Goal: Task Accomplishment & Management: Complete application form

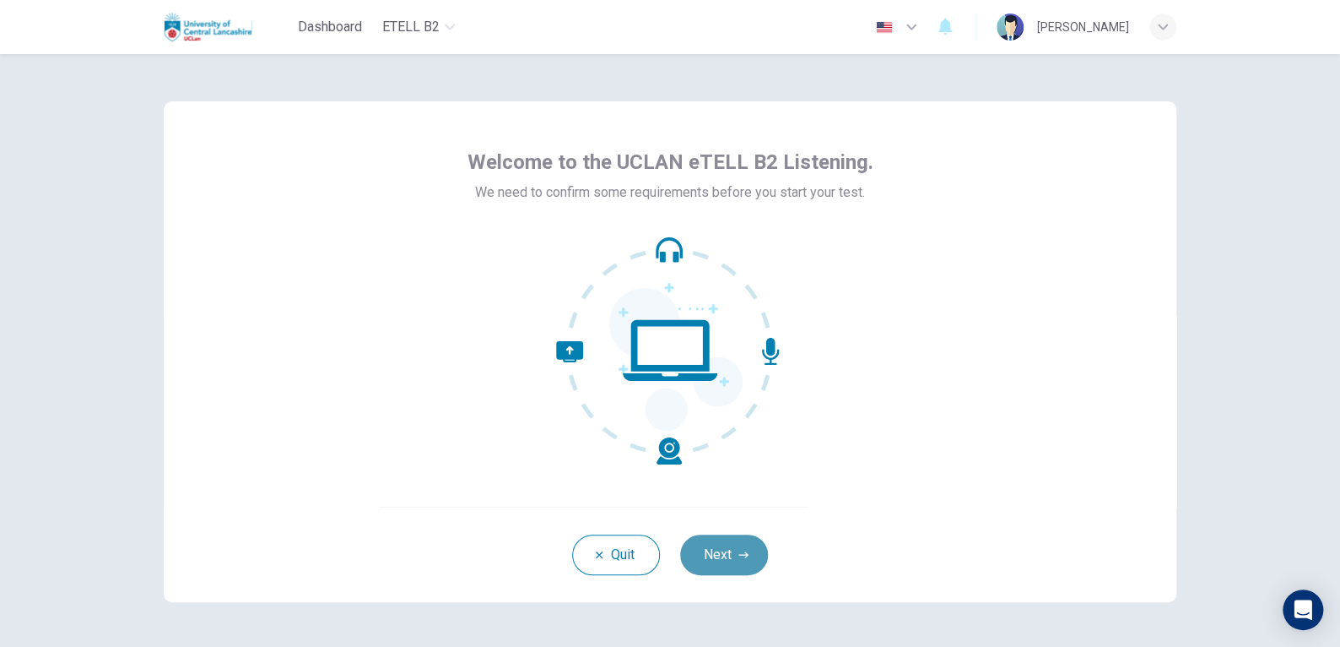
click at [723, 554] on button "Next" at bounding box center [724, 554] width 88 height 41
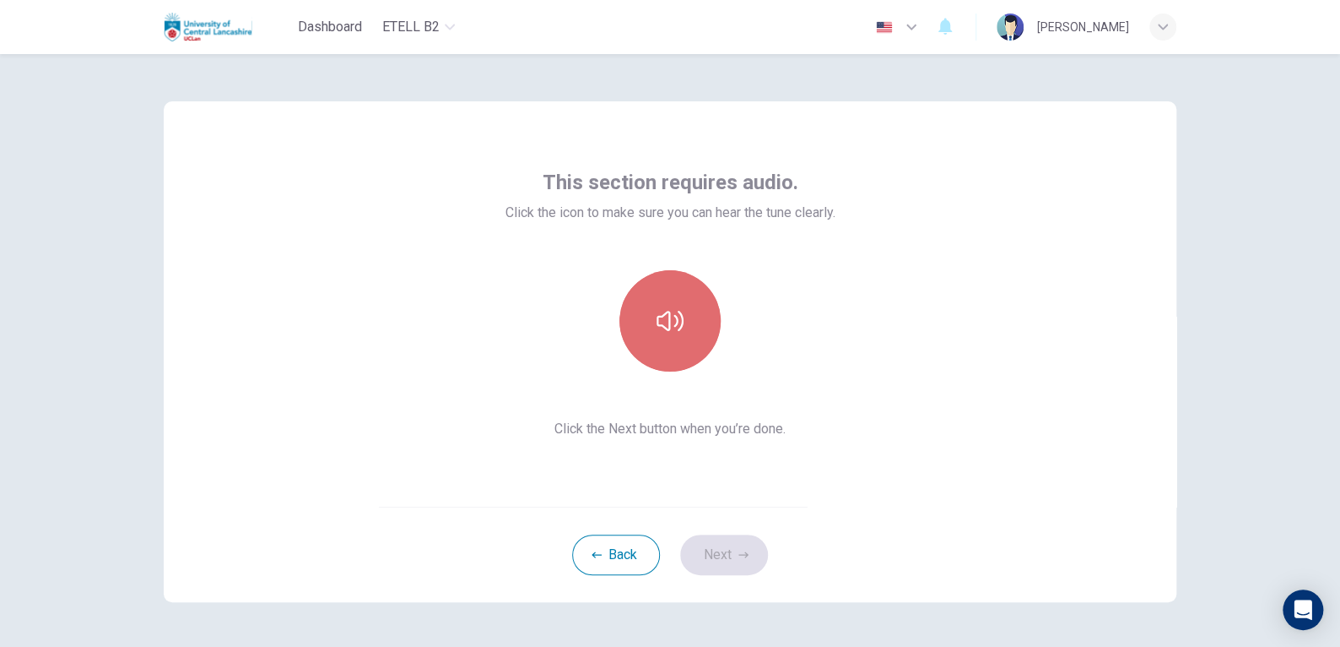
click at [685, 308] on button "button" at bounding box center [670, 320] width 101 height 101
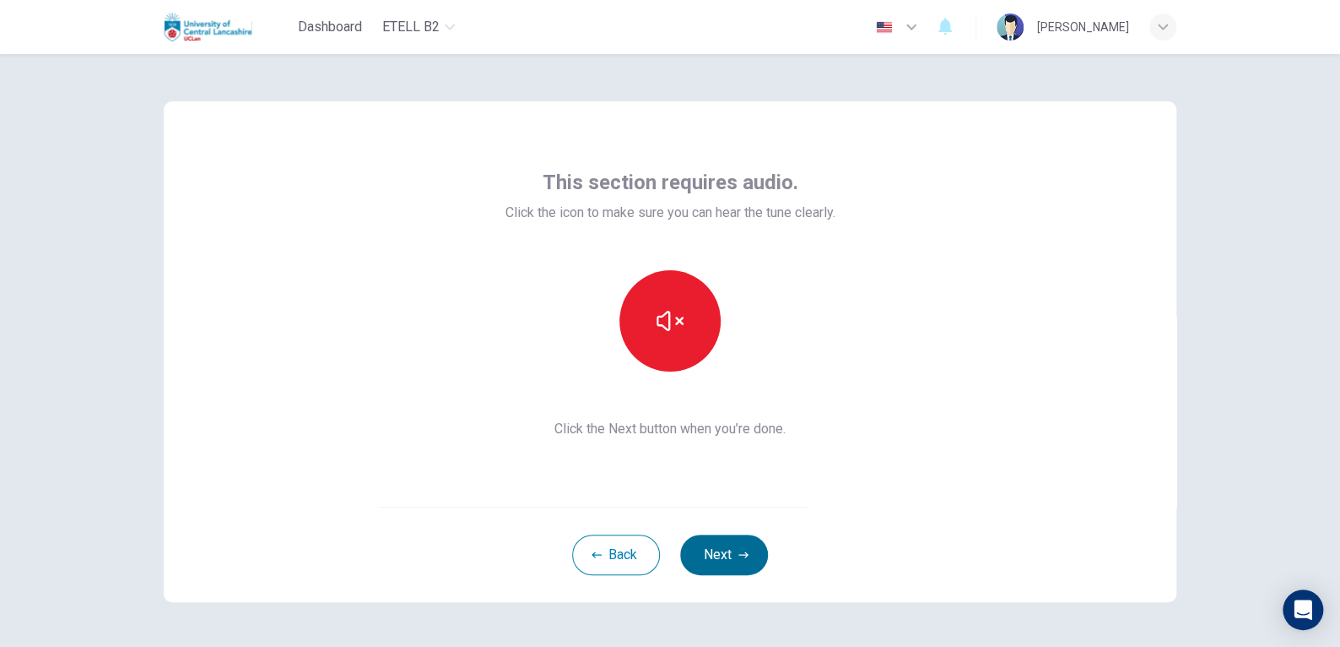
click at [729, 555] on button "Next" at bounding box center [724, 554] width 88 height 41
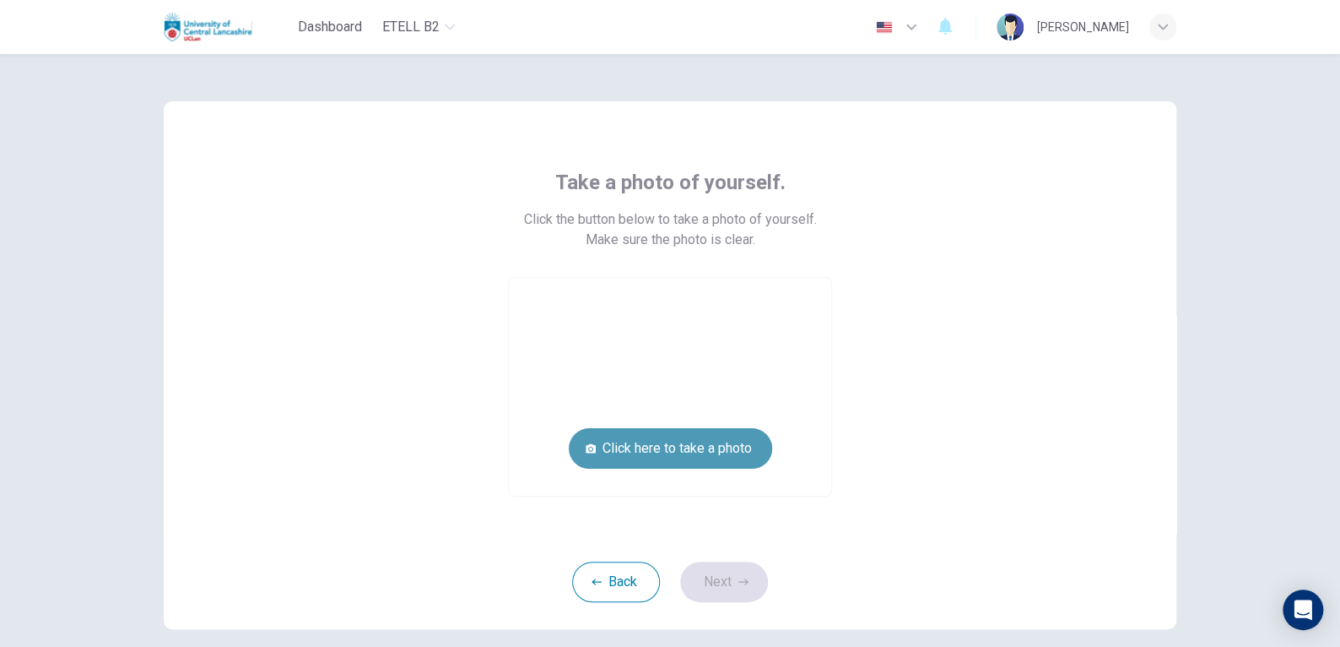
click at [691, 447] on button "Click here to take a photo" at bounding box center [670, 448] width 203 height 41
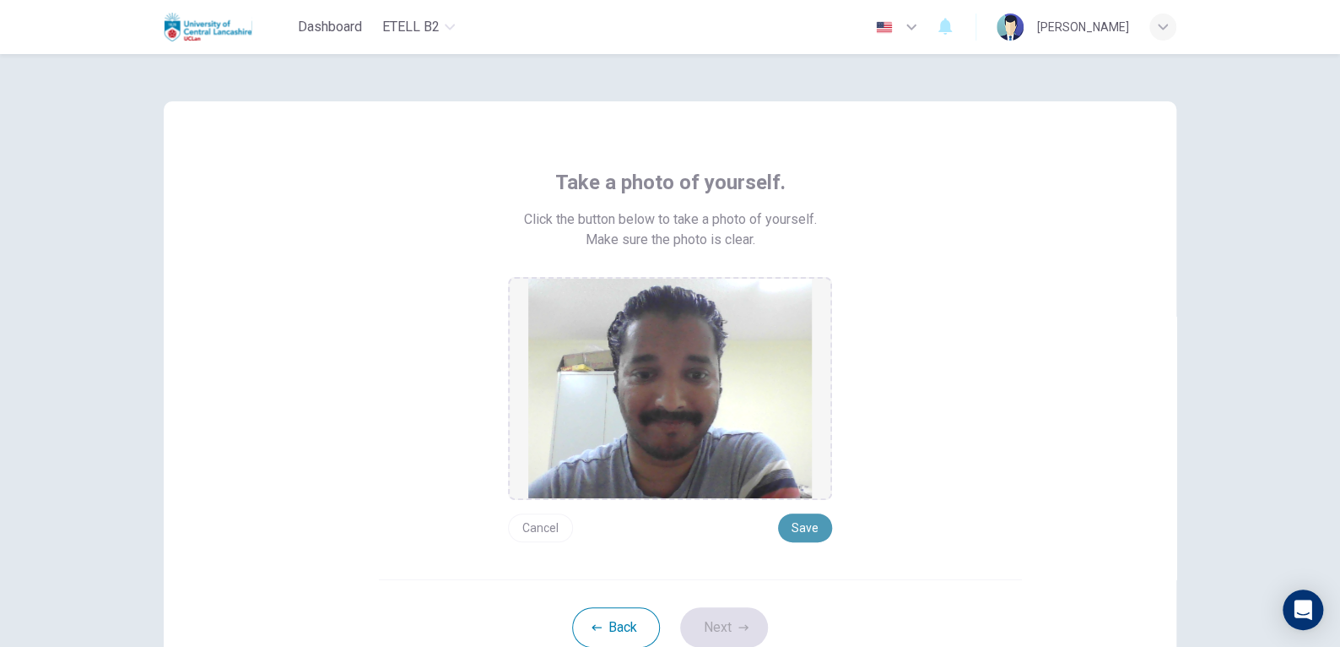
click at [815, 528] on button "Save" at bounding box center [805, 527] width 54 height 29
click at [747, 620] on button "Next" at bounding box center [724, 627] width 88 height 41
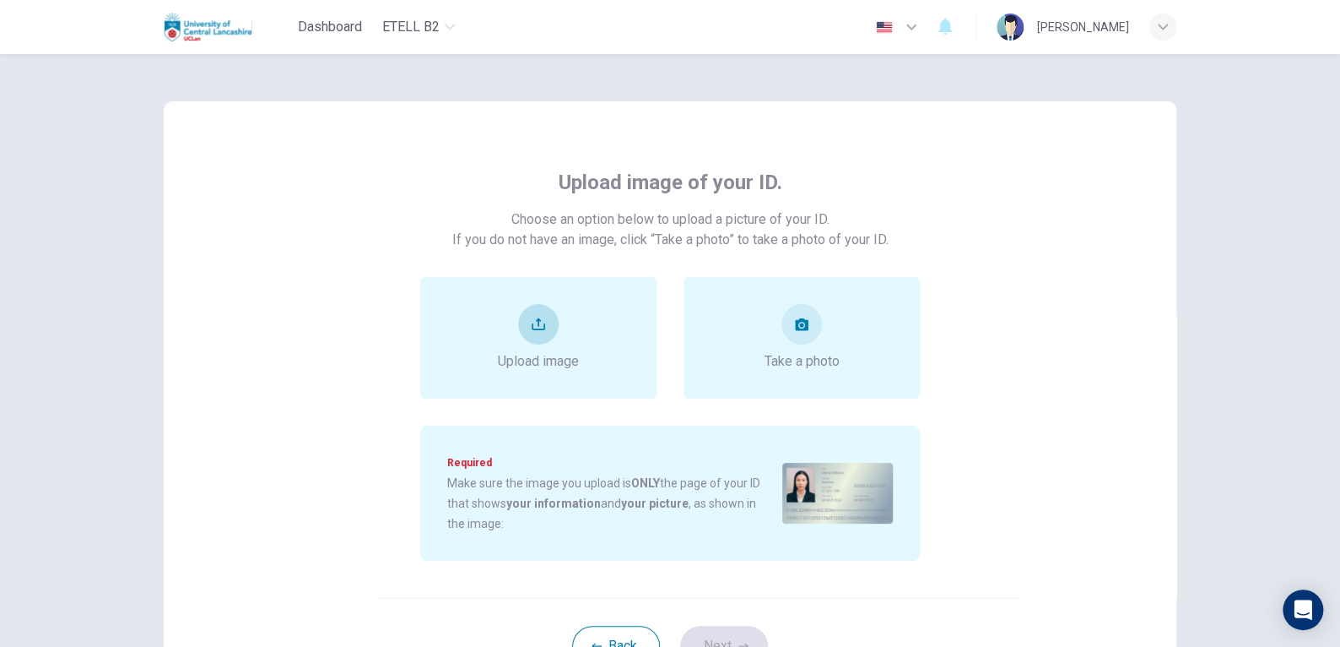
click at [577, 323] on div "Upload image" at bounding box center [538, 338] width 236 height 122
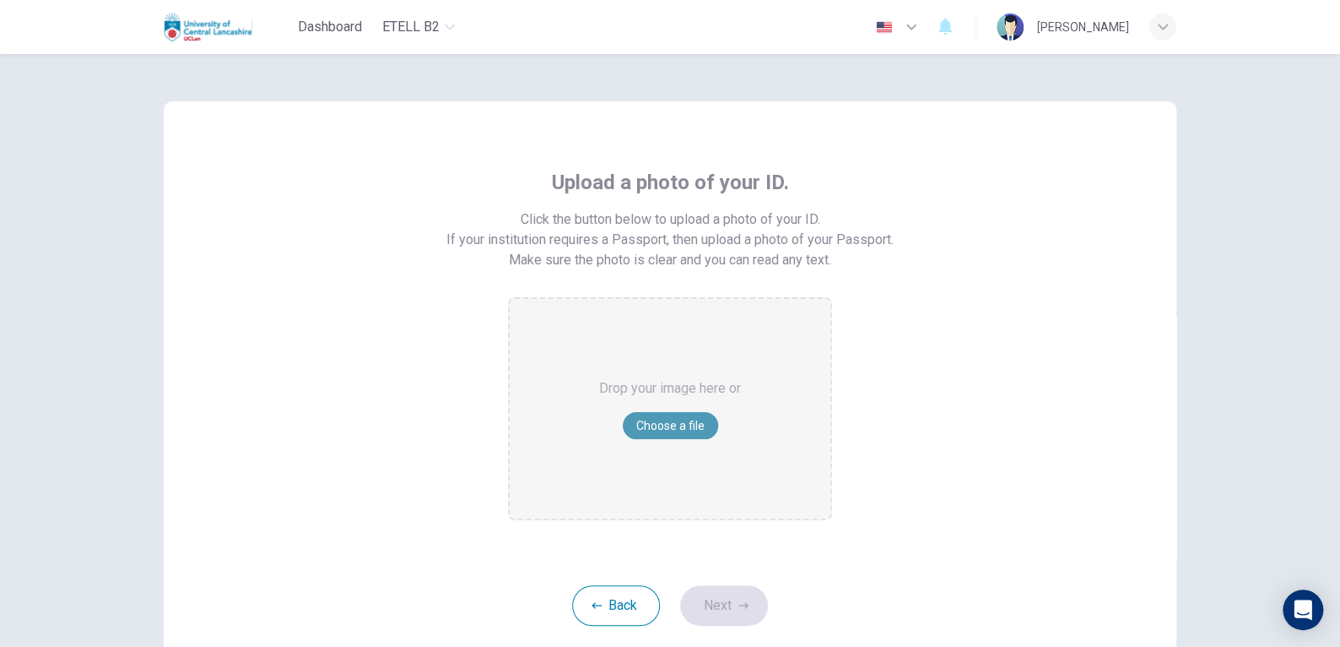
click at [643, 425] on button "Choose a file" at bounding box center [670, 425] width 95 height 27
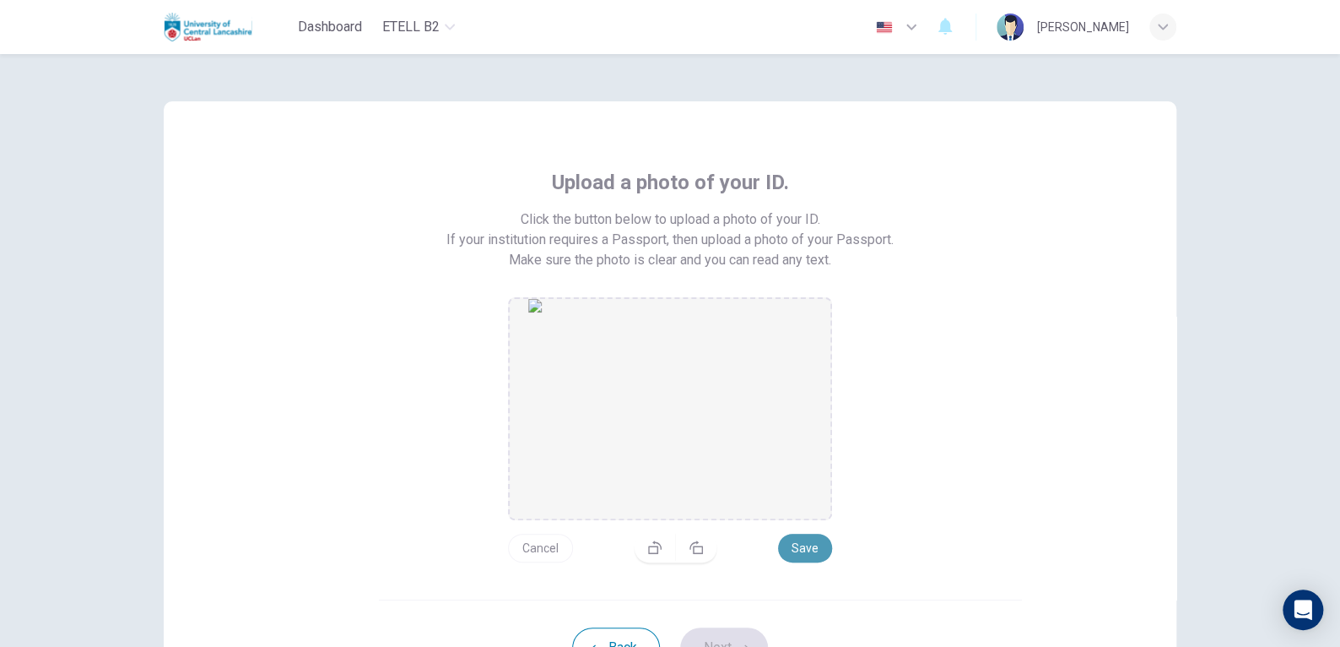
click at [809, 545] on button "Save" at bounding box center [805, 547] width 54 height 29
click at [729, 634] on button "Next" at bounding box center [724, 647] width 88 height 41
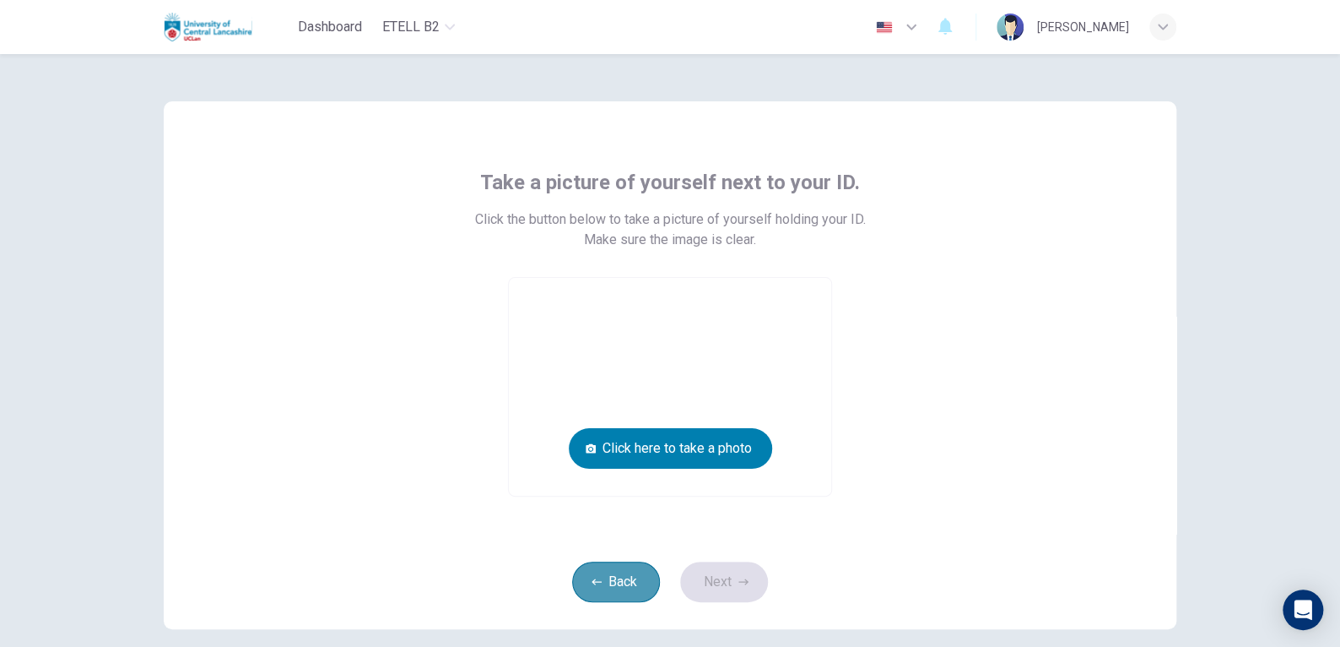
click at [608, 589] on button "Back" at bounding box center [616, 581] width 88 height 41
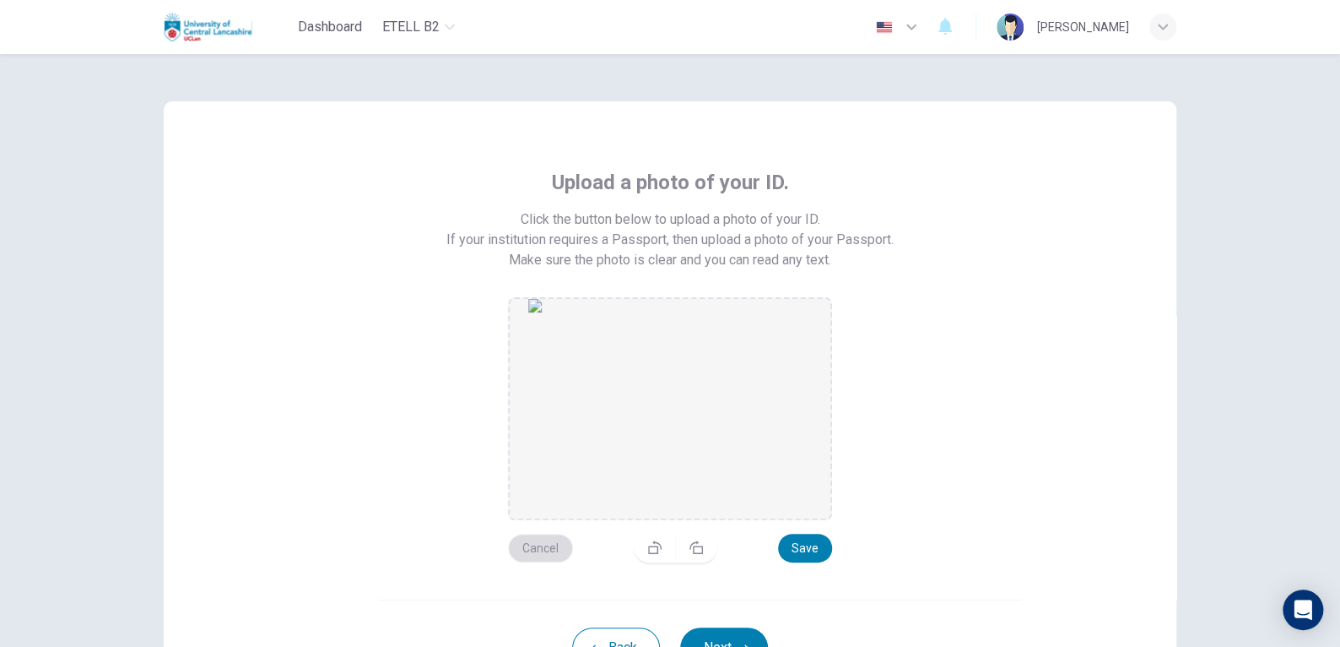
click at [530, 549] on button "Cancel" at bounding box center [540, 547] width 65 height 29
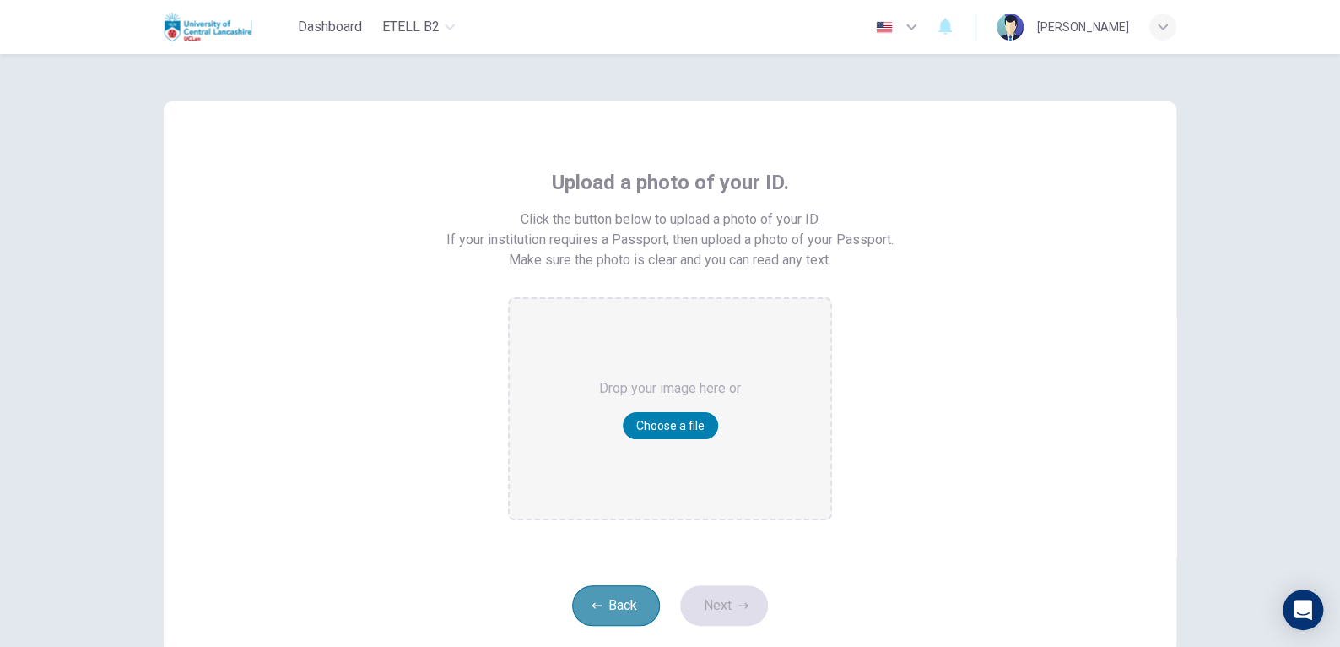
click at [605, 610] on button "Back" at bounding box center [616, 605] width 88 height 41
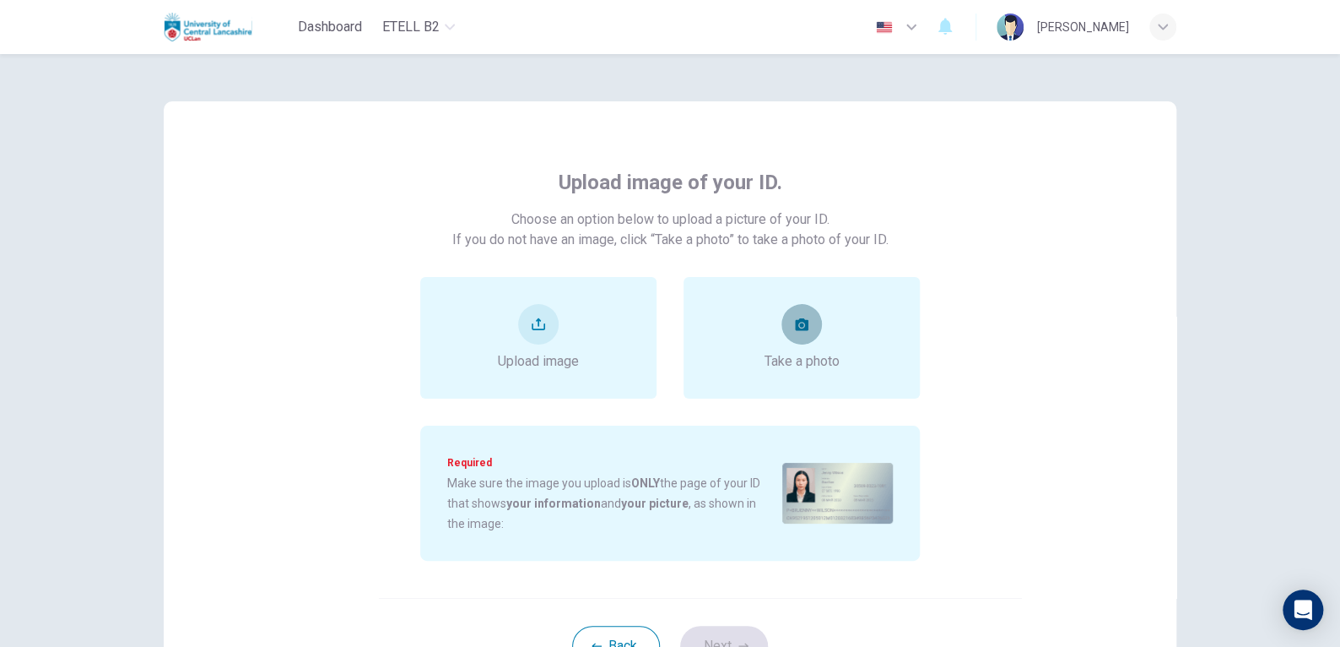
click at [811, 337] on button "take photo" at bounding box center [802, 324] width 41 height 41
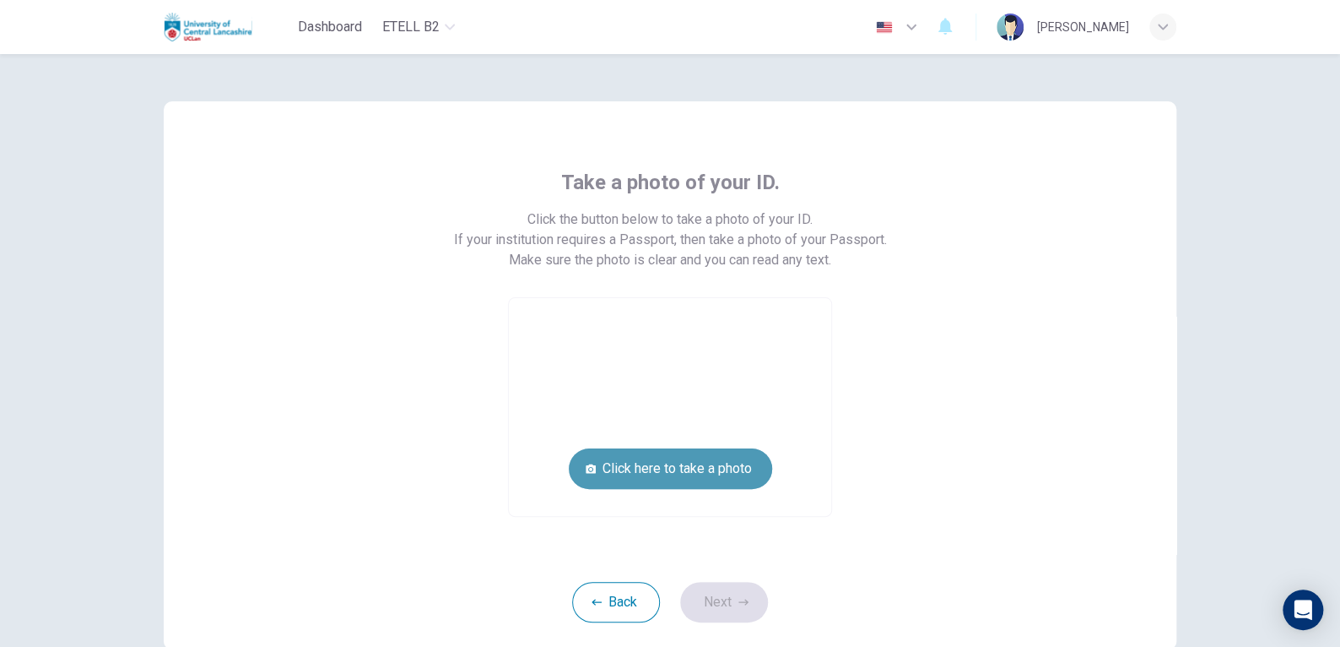
click at [715, 465] on button "Click here to take a photo" at bounding box center [670, 468] width 203 height 41
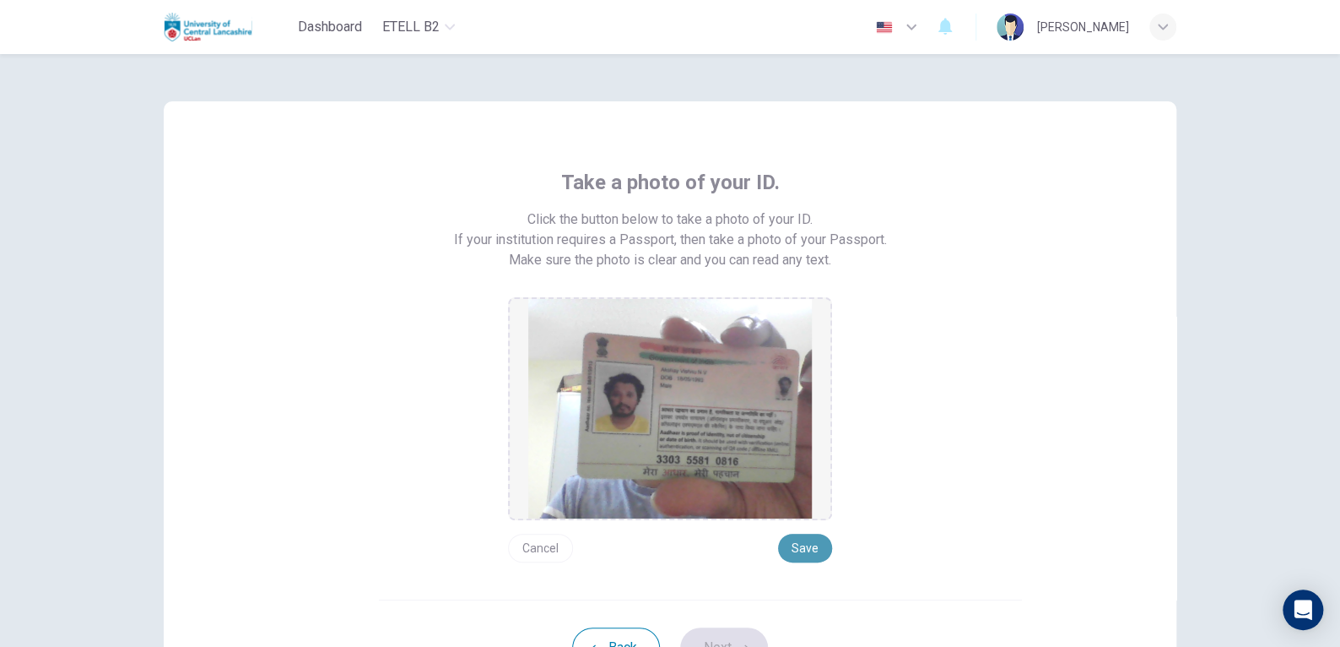
click at [811, 556] on button "Save" at bounding box center [805, 547] width 54 height 29
click at [747, 628] on button "Next" at bounding box center [724, 647] width 88 height 41
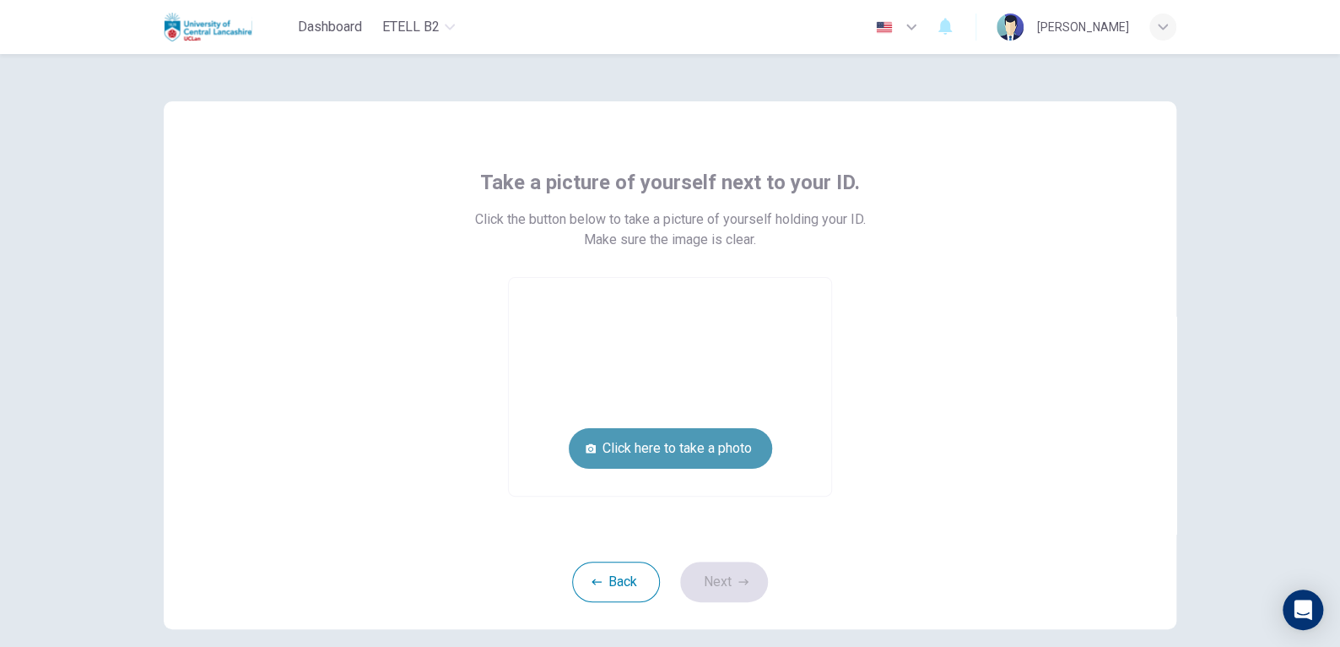
click at [716, 457] on button "Click here to take a photo" at bounding box center [670, 448] width 203 height 41
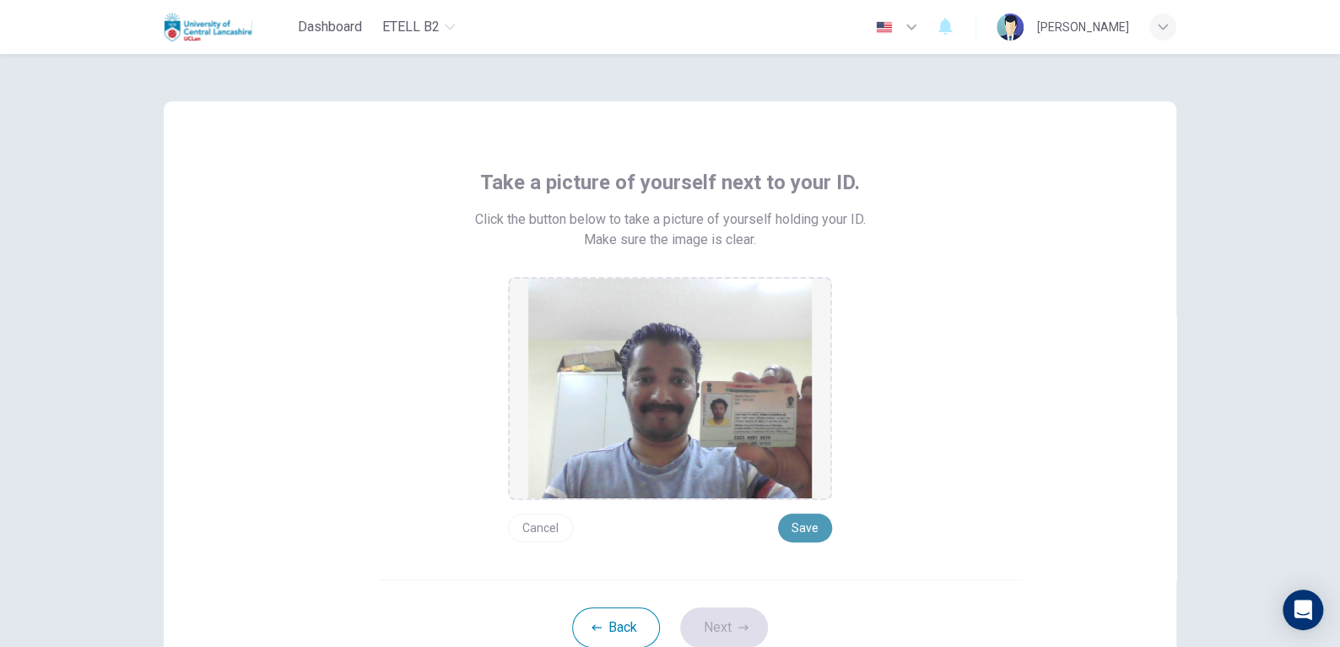
click at [799, 527] on button "Save" at bounding box center [805, 527] width 54 height 29
click at [731, 630] on button "Next" at bounding box center [724, 627] width 88 height 41
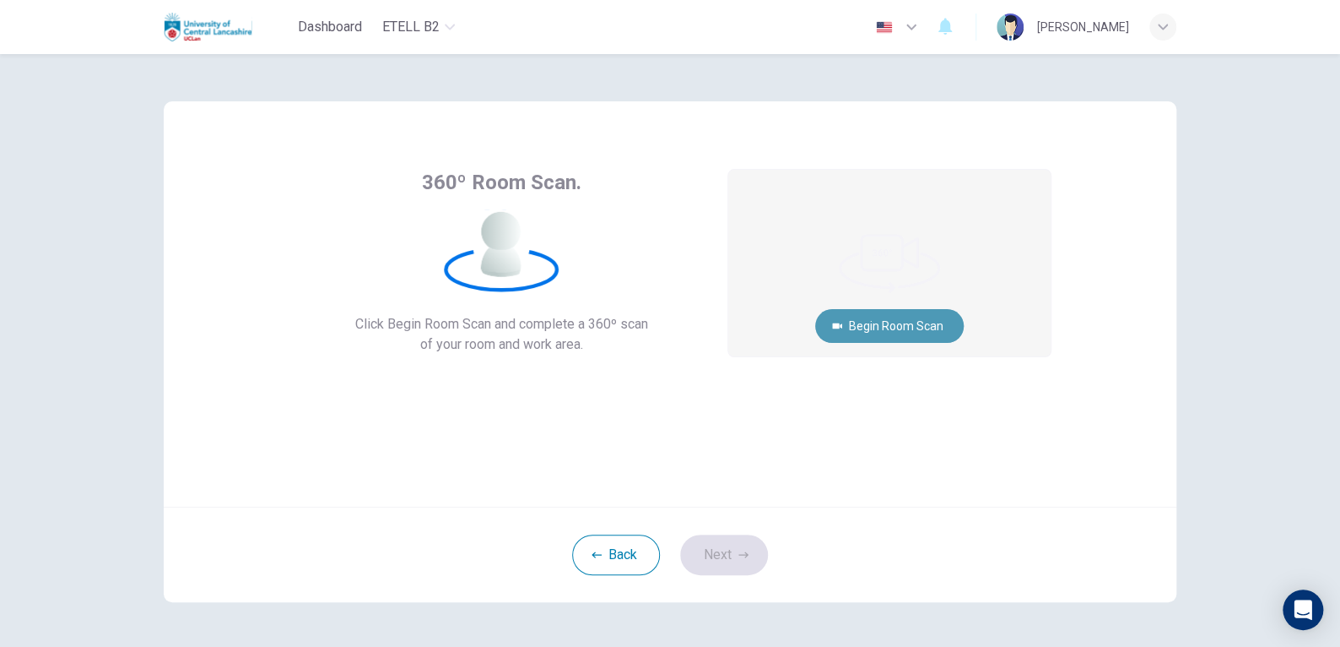
click at [937, 328] on button "Begin Room Scan" at bounding box center [889, 326] width 149 height 34
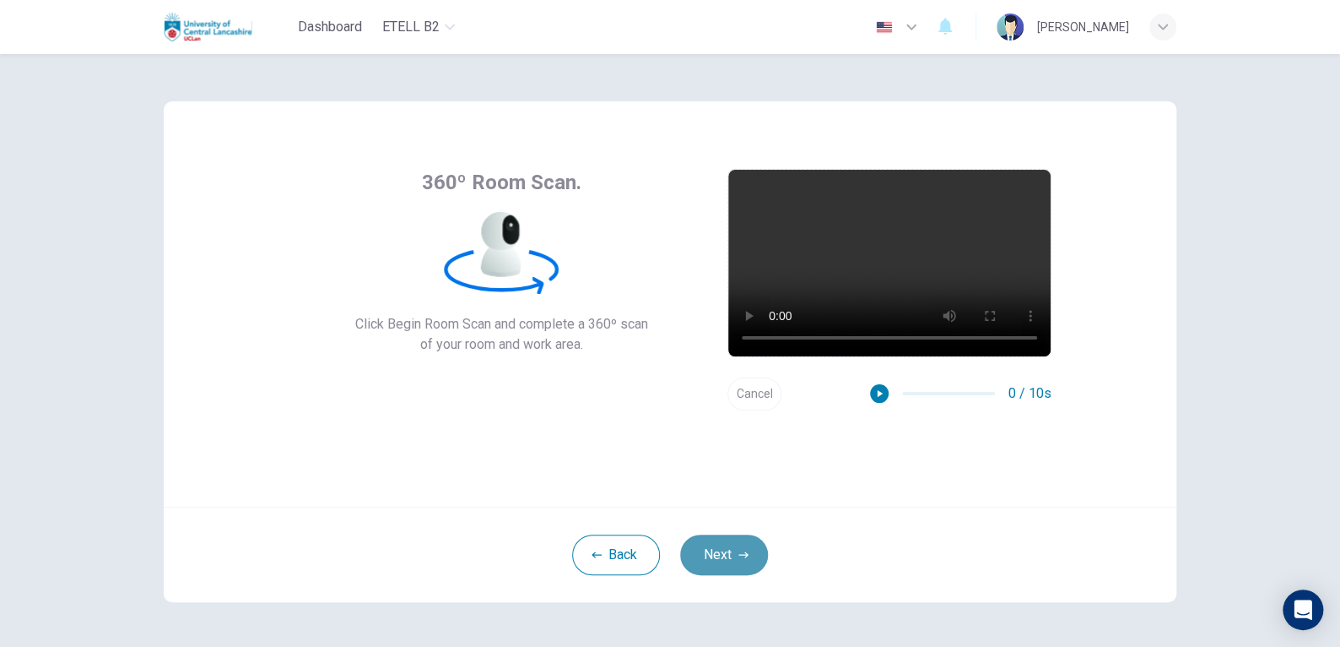
click at [742, 553] on icon "button" at bounding box center [744, 554] width 10 height 6
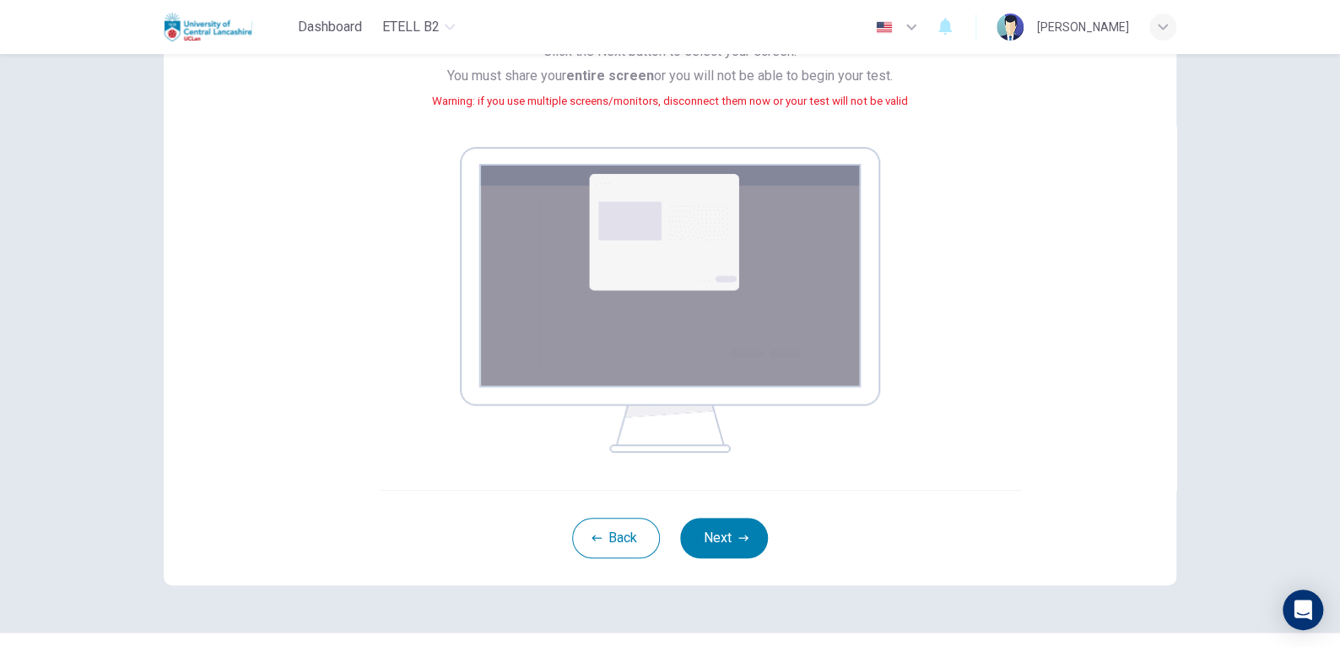
scroll to position [185, 0]
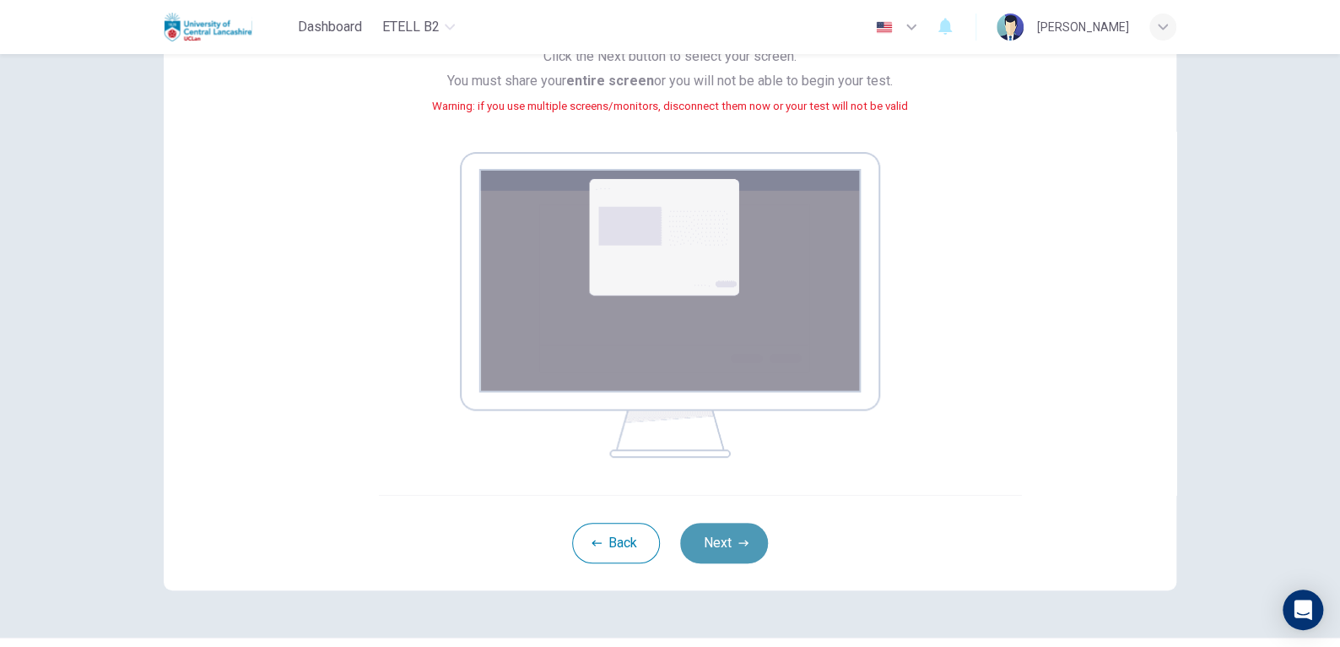
click at [723, 545] on button "Next" at bounding box center [724, 542] width 88 height 41
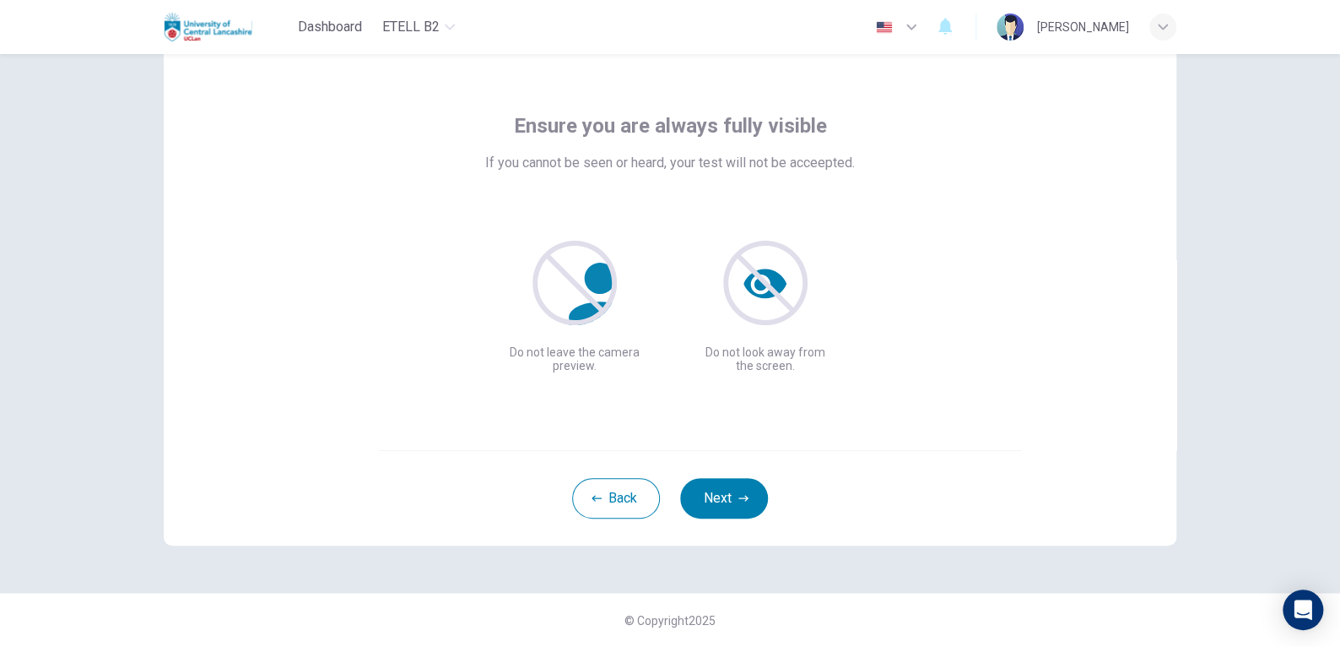
scroll to position [56, 0]
click at [712, 499] on button "Next" at bounding box center [724, 499] width 88 height 41
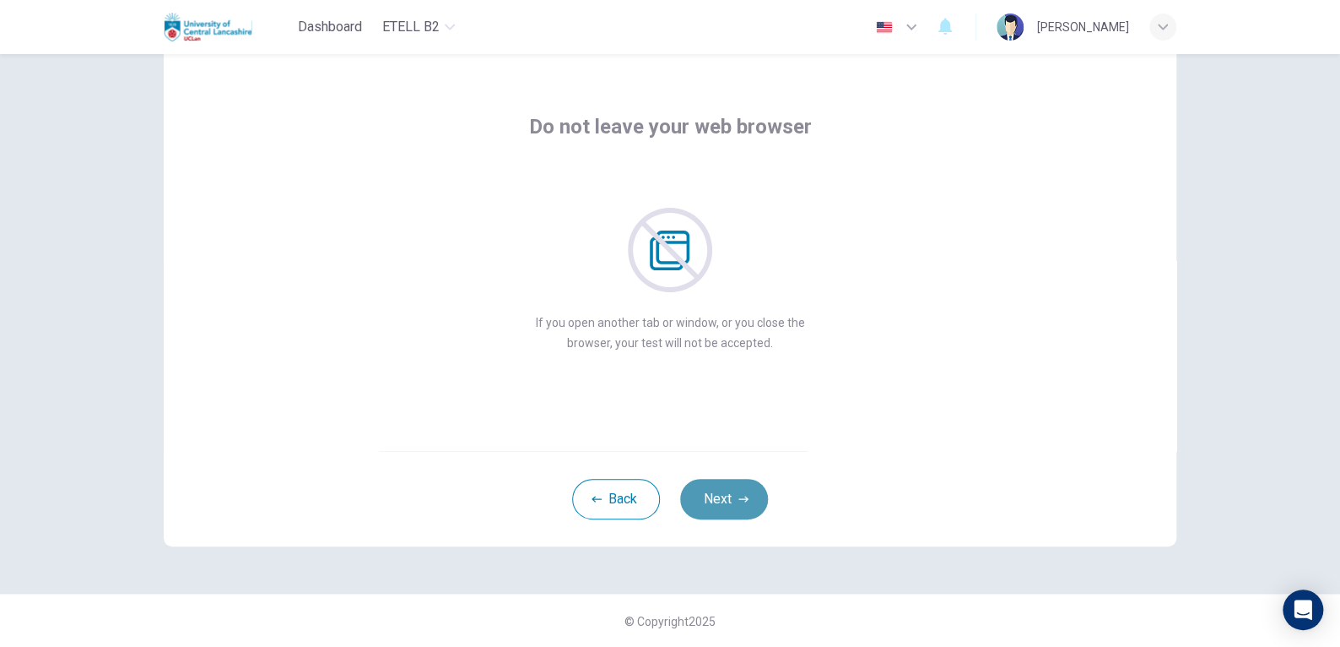
click at [712, 499] on button "Next" at bounding box center [724, 499] width 88 height 41
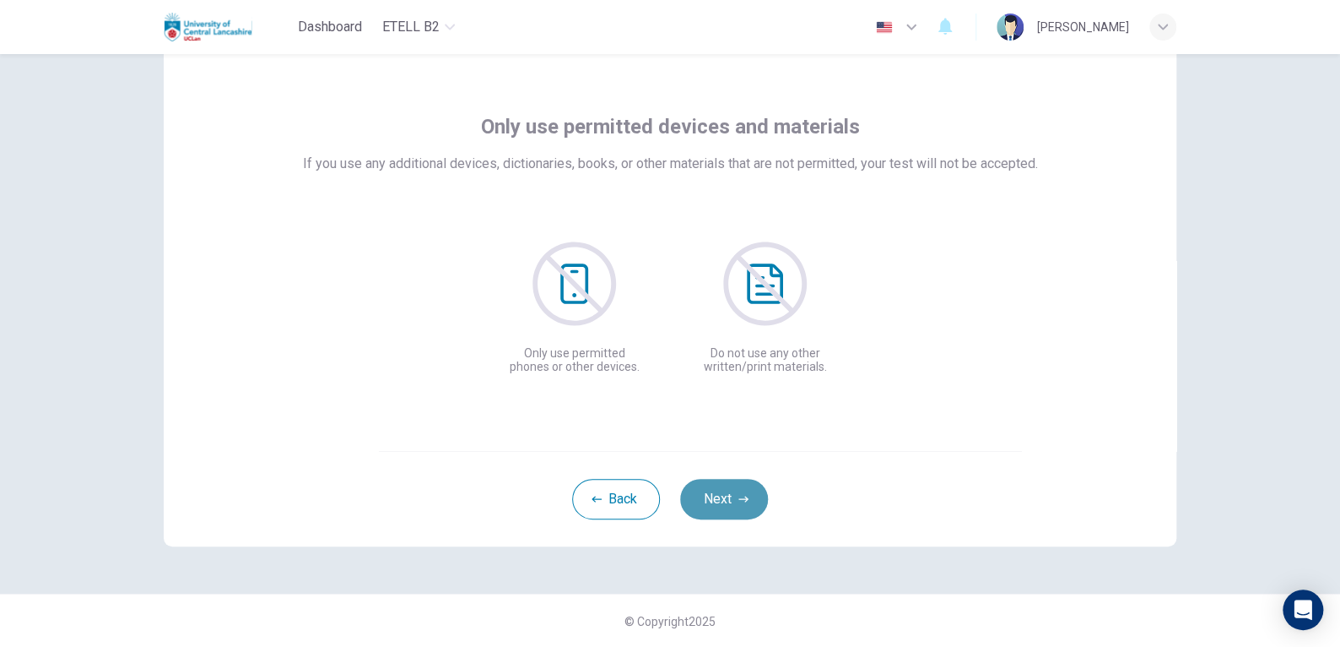
click at [712, 499] on button "Next" at bounding box center [724, 499] width 88 height 41
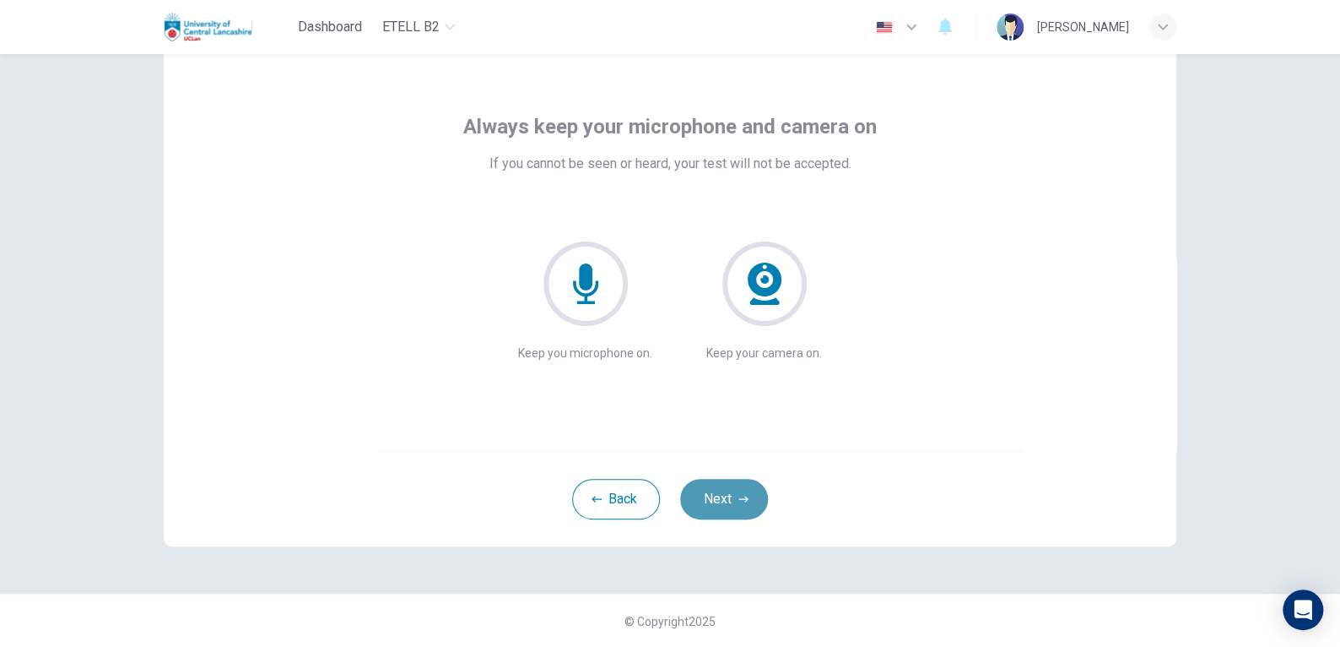
click at [712, 499] on button "Next" at bounding box center [724, 499] width 88 height 41
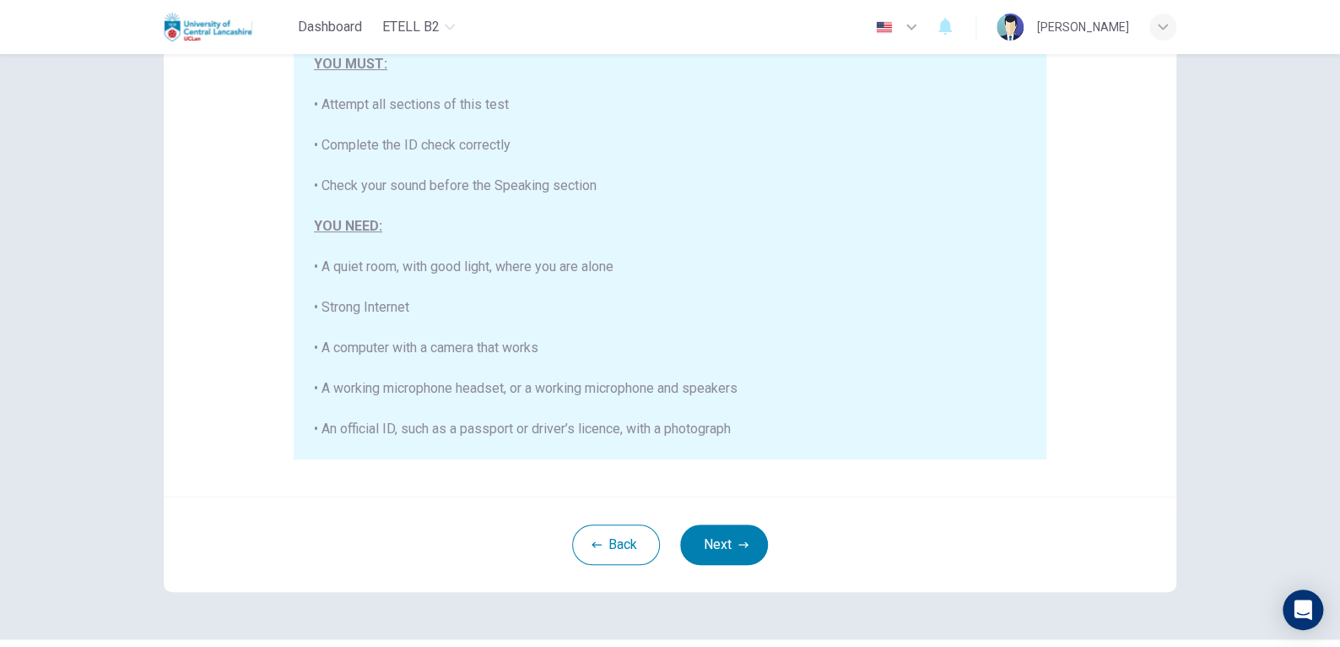
scroll to position [252, 0]
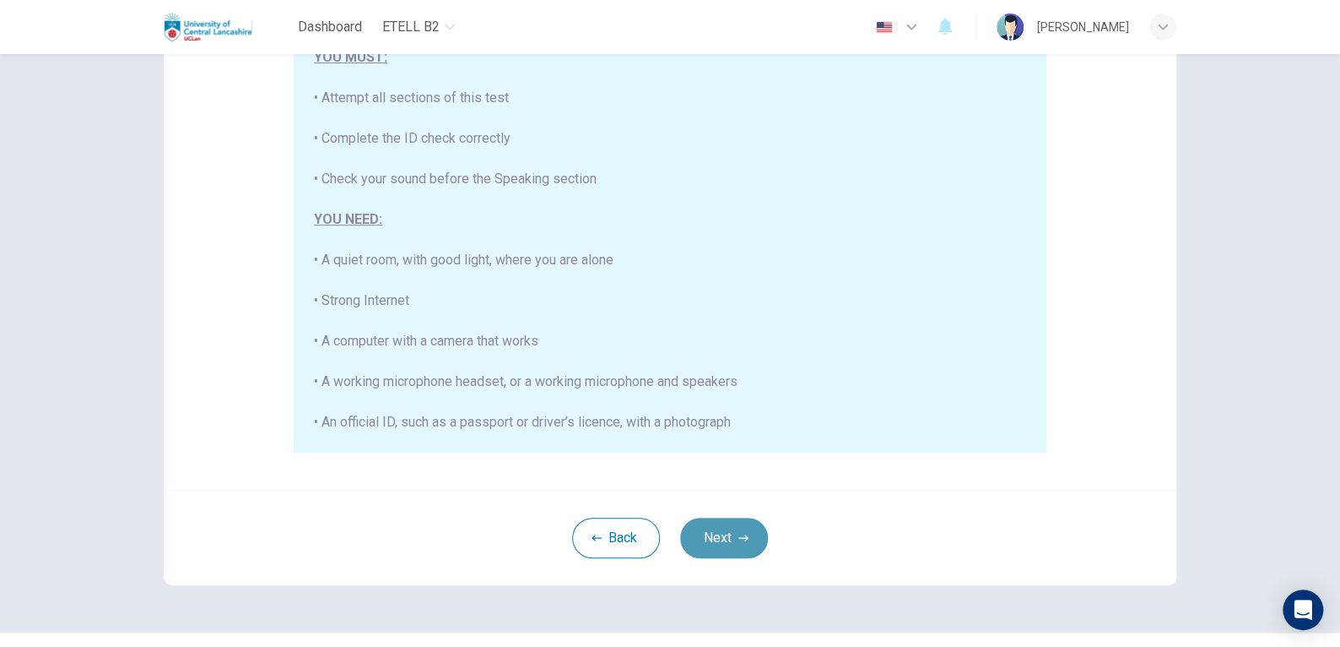
click at [731, 544] on button "Next" at bounding box center [724, 537] width 88 height 41
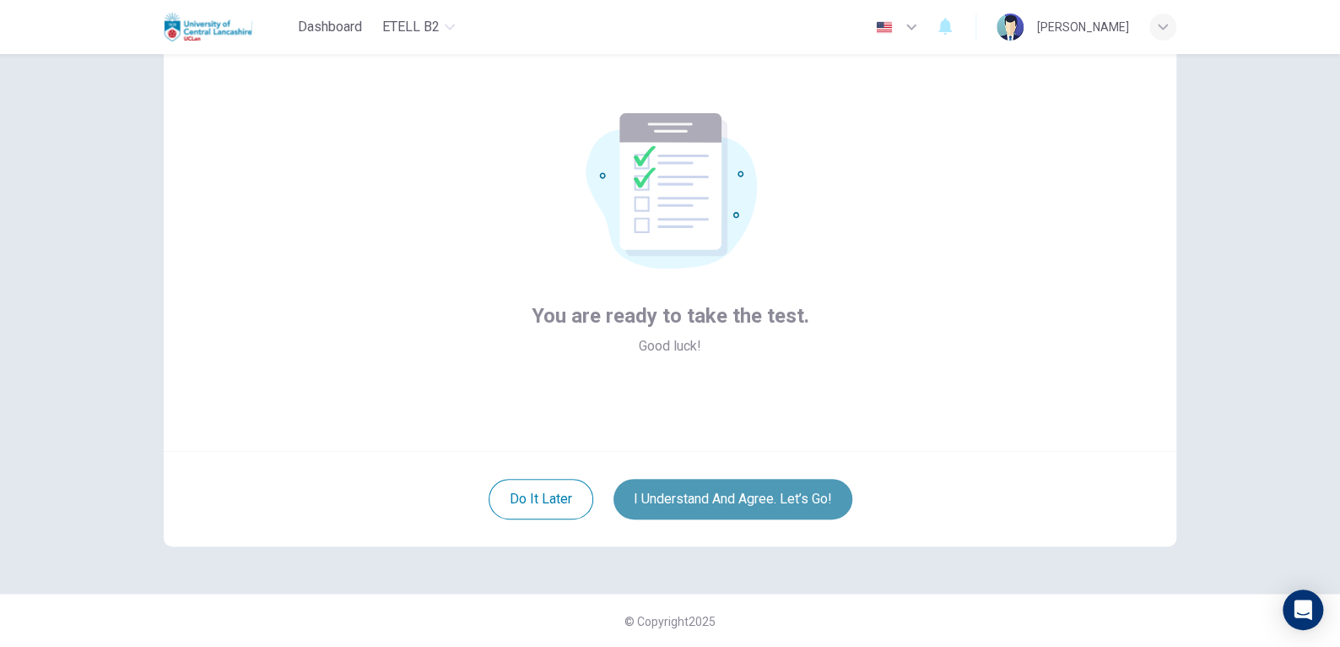
click at [737, 495] on button "I understand and agree. Let’s go!" at bounding box center [733, 499] width 239 height 41
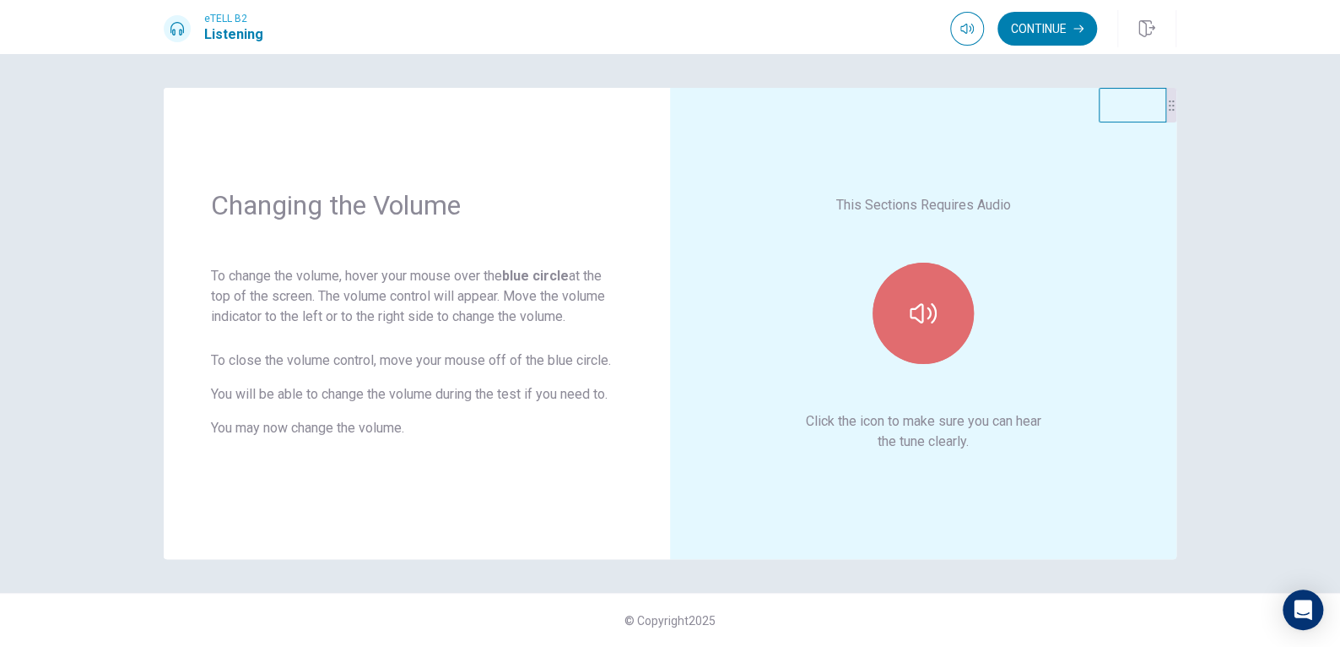
click at [923, 337] on button "button" at bounding box center [923, 313] width 101 height 101
click at [965, 62] on span at bounding box center [965, 61] width 62 height 24
type input "***"
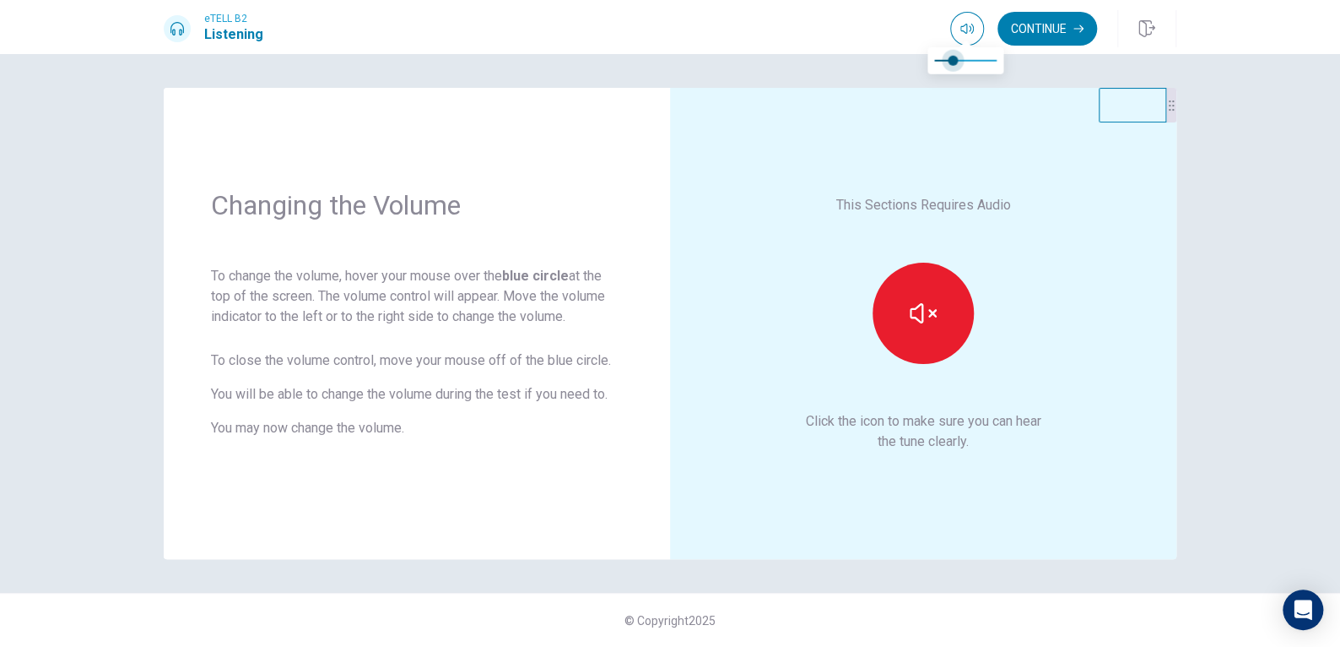
click at [956, 61] on span at bounding box center [953, 61] width 10 height 10
click at [1053, 37] on button "Continue" at bounding box center [1048, 29] width 100 height 34
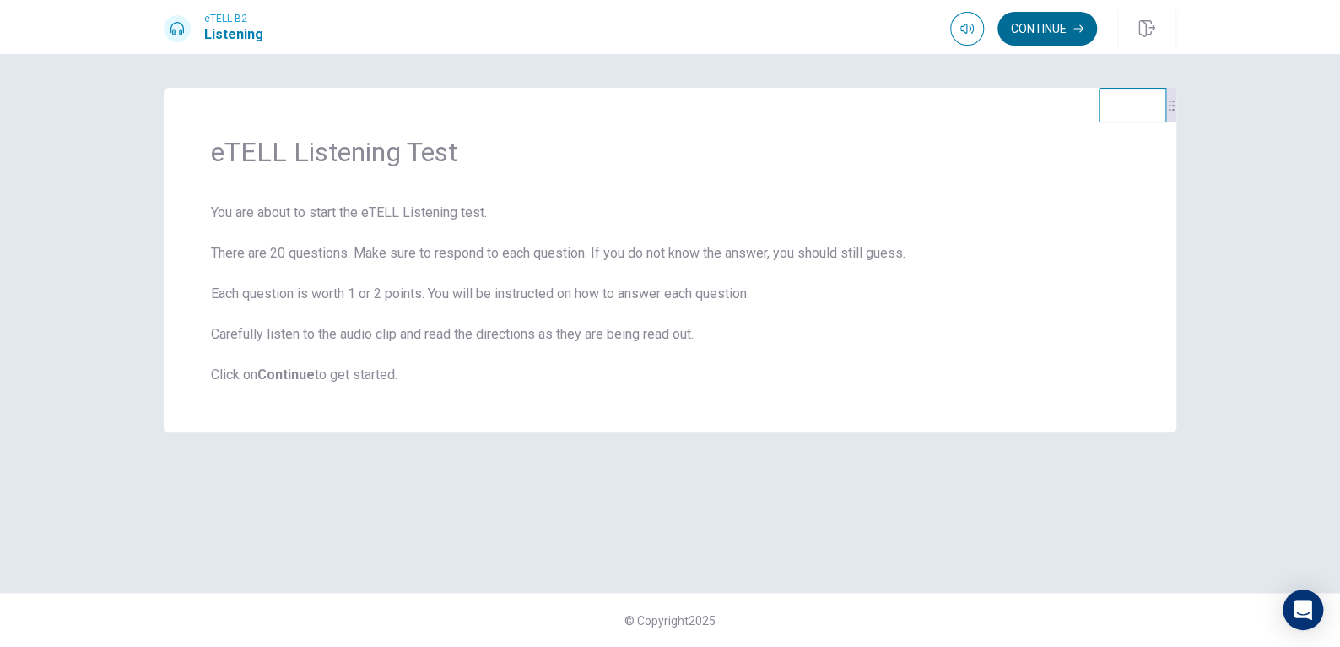
click at [1020, 26] on button "Continue" at bounding box center [1048, 29] width 100 height 34
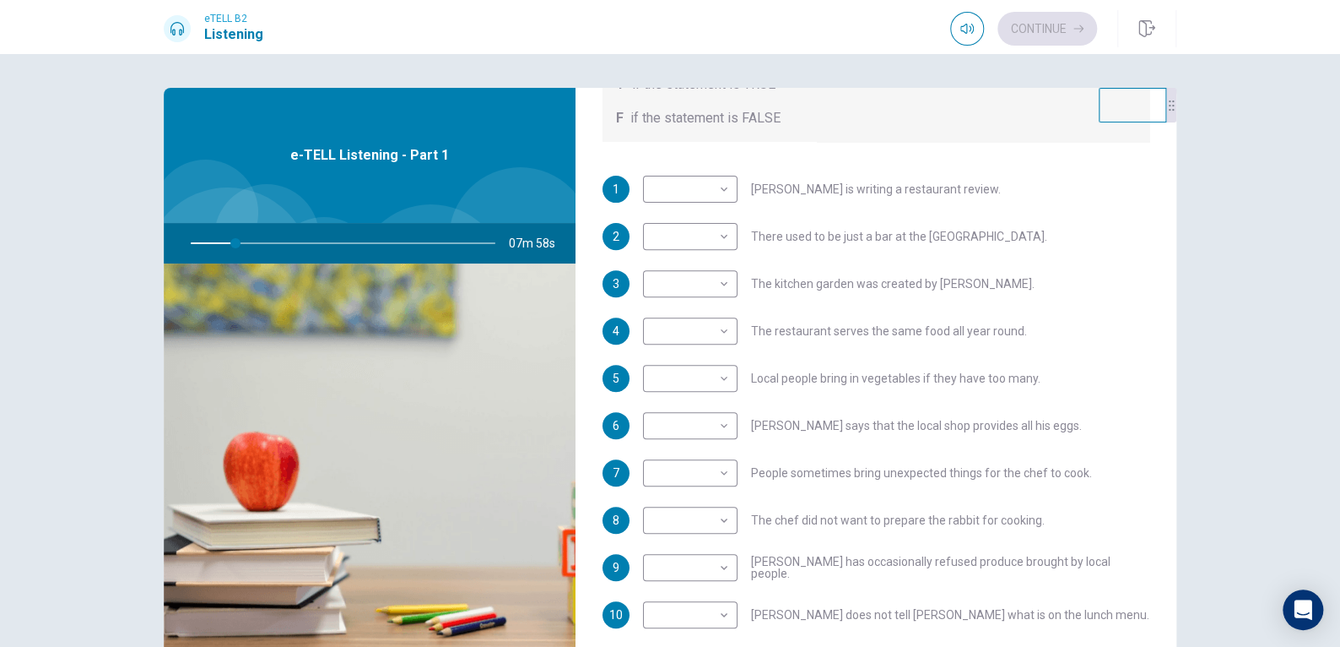
scroll to position [271, 0]
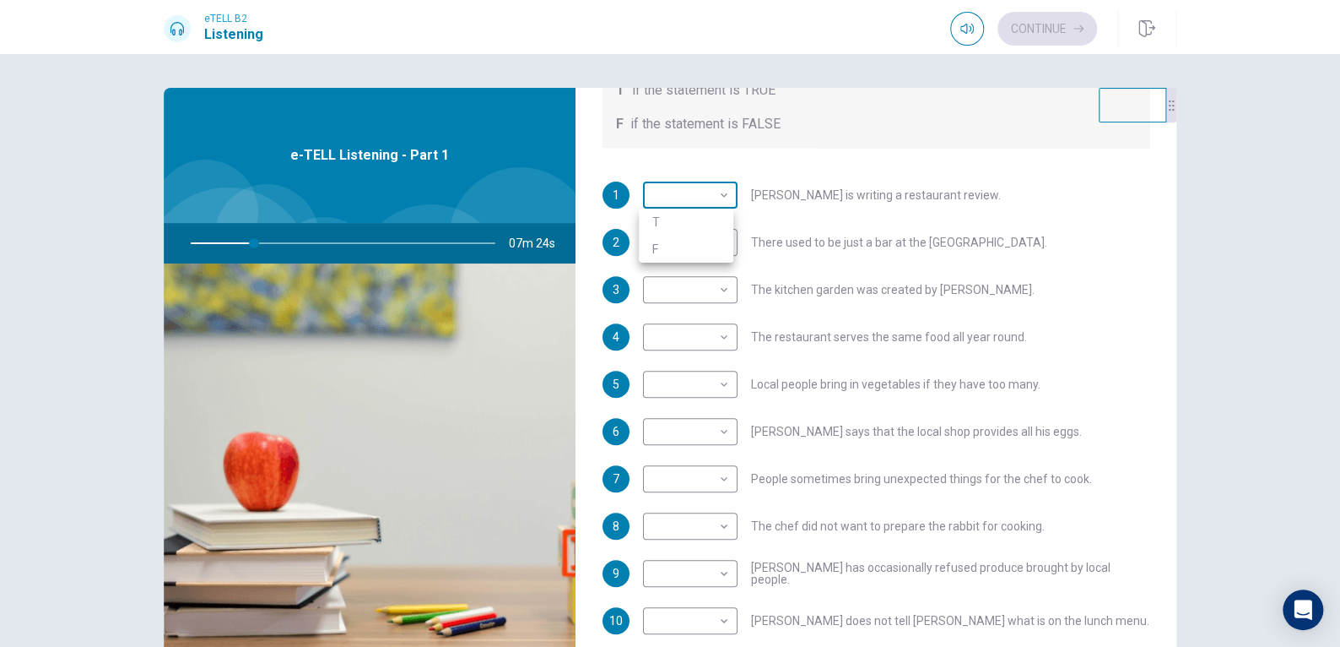
click at [723, 198] on body "This site uses cookies, as explained in our Privacy Policy . If you agree to th…" at bounding box center [670, 323] width 1340 height 647
type input "**"
click at [707, 225] on li "T" at bounding box center [686, 221] width 95 height 27
type input "*"
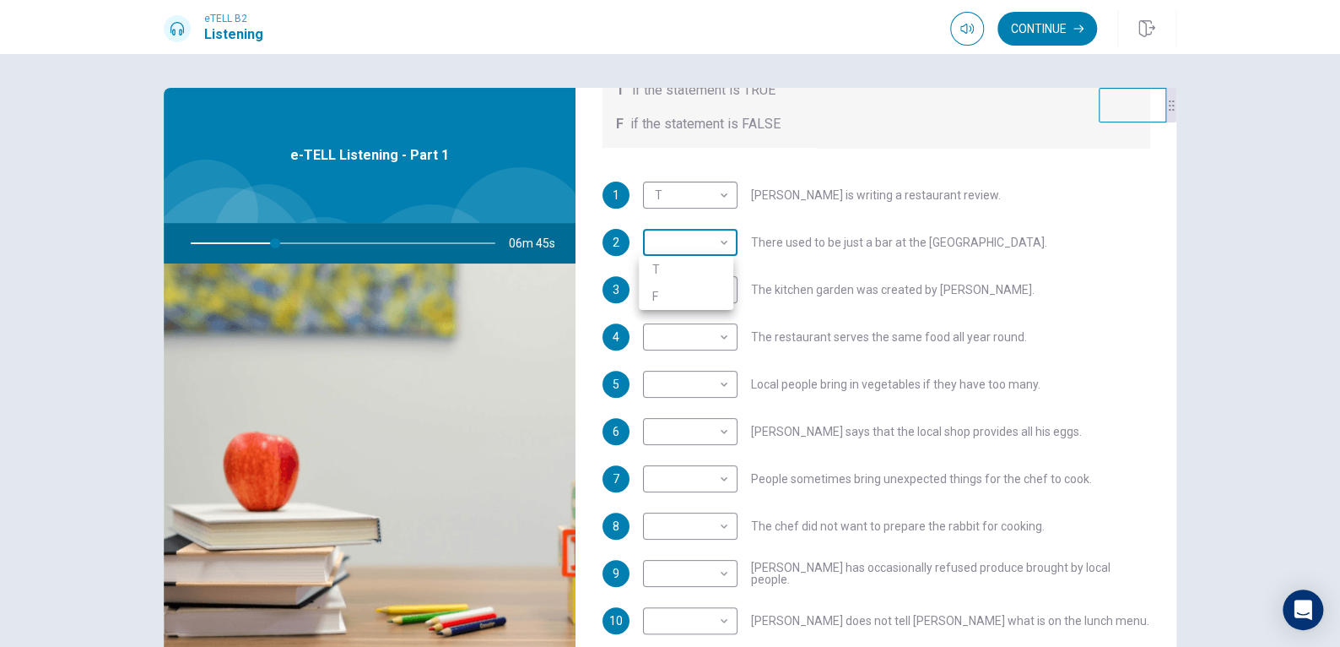
click at [717, 250] on body "This site uses cookies, as explained in our Privacy Policy . If you agree to th…" at bounding box center [670, 323] width 1340 height 647
type input "**"
click at [706, 274] on li "T" at bounding box center [686, 269] width 95 height 27
type input "*"
click at [717, 385] on body "This site uses cookies, as explained in our Privacy Policy . If you agree to th…" at bounding box center [670, 323] width 1340 height 647
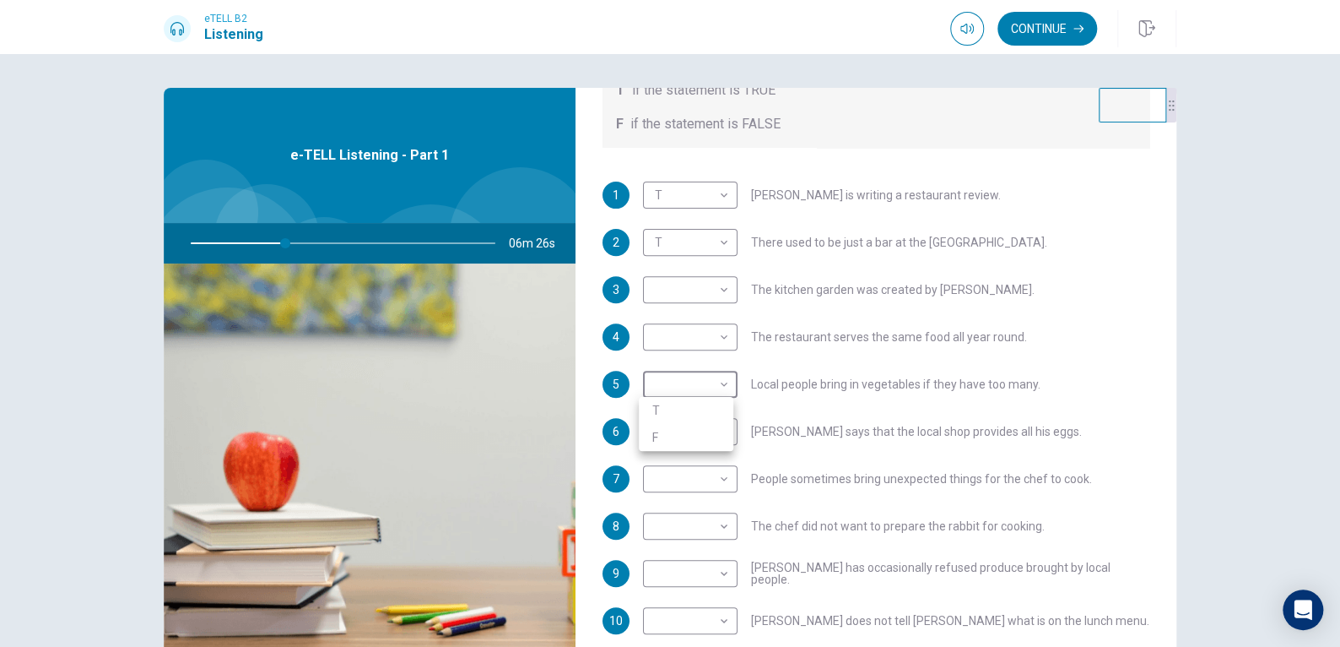
type input "**"
click at [712, 409] on li "T" at bounding box center [686, 410] width 95 height 27
type input "*"
click at [726, 289] on body "This site uses cookies, as explained in our Privacy Policy . If you agree to th…" at bounding box center [670, 323] width 1340 height 647
type input "**"
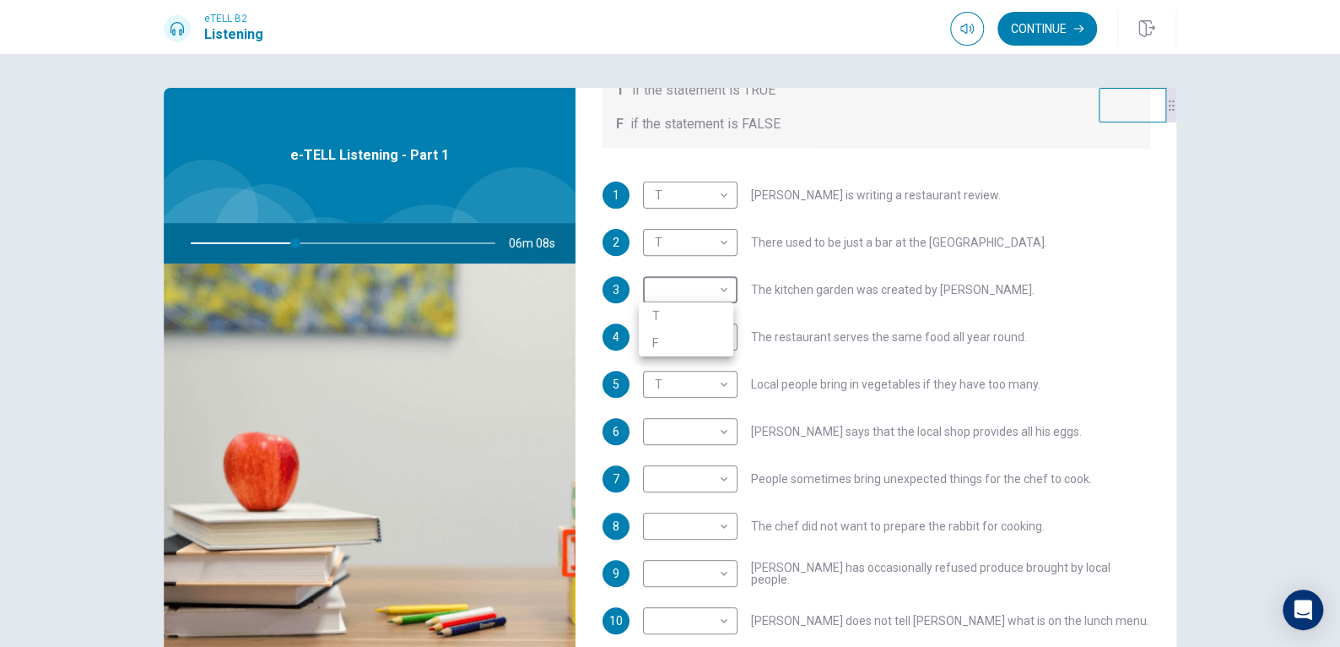
click at [715, 340] on li "F" at bounding box center [686, 342] width 95 height 27
type input "*"
click at [717, 334] on body "This site uses cookies, as explained in our Privacy Policy . If you agree to th…" at bounding box center [670, 323] width 1340 height 647
type input "**"
click at [706, 387] on li "F" at bounding box center [686, 389] width 95 height 27
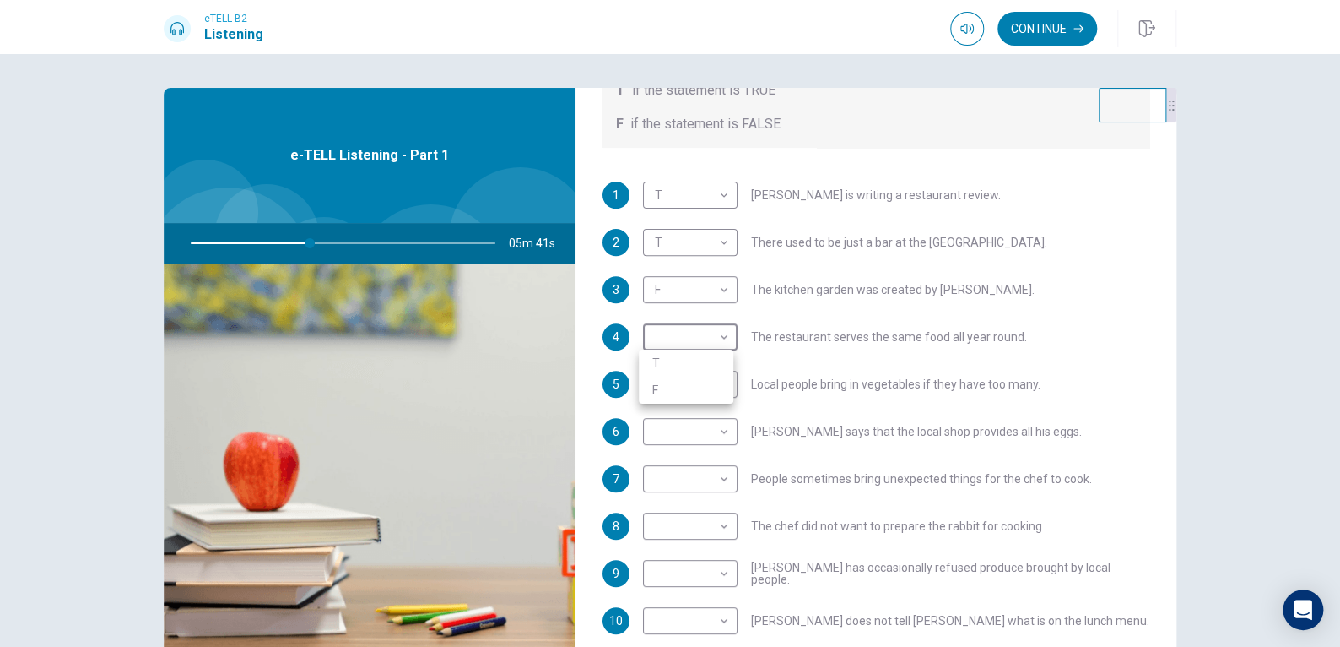
type input "*"
click at [725, 431] on body "This site uses cookies, as explained in our Privacy Policy . If you agree to th…" at bounding box center [670, 323] width 1340 height 647
type input "**"
click at [711, 458] on li "T" at bounding box center [686, 457] width 95 height 27
type input "*"
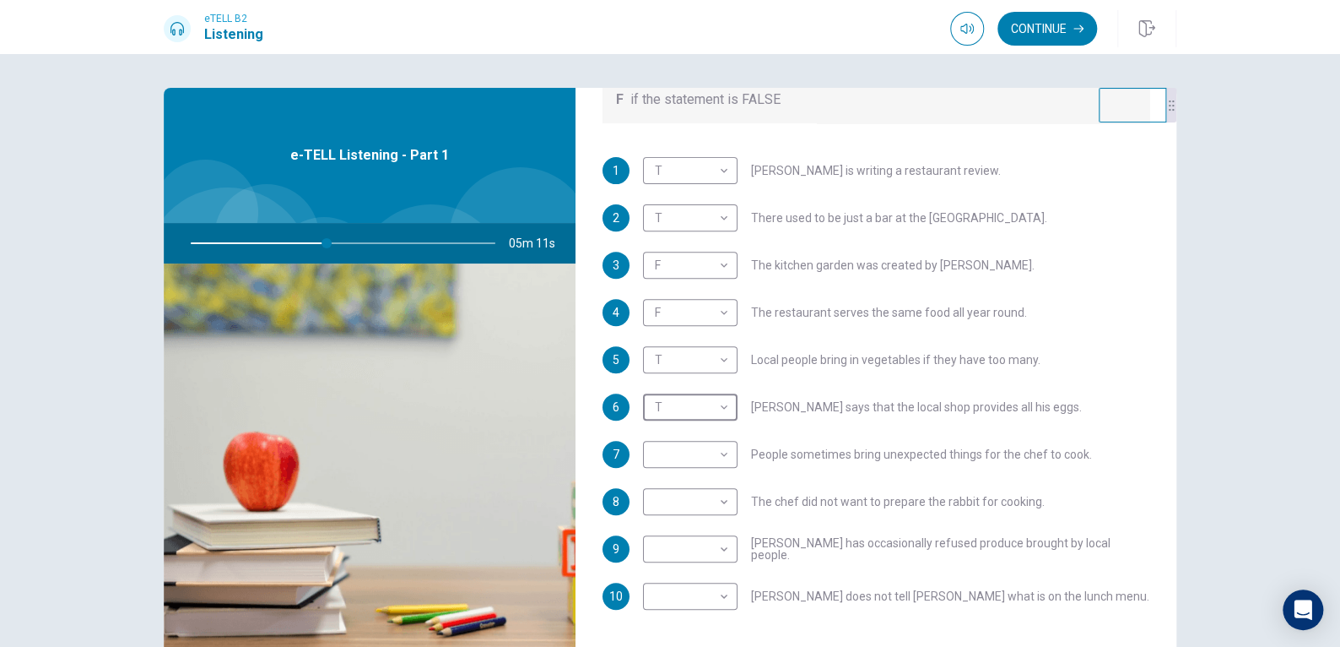
scroll to position [297, 0]
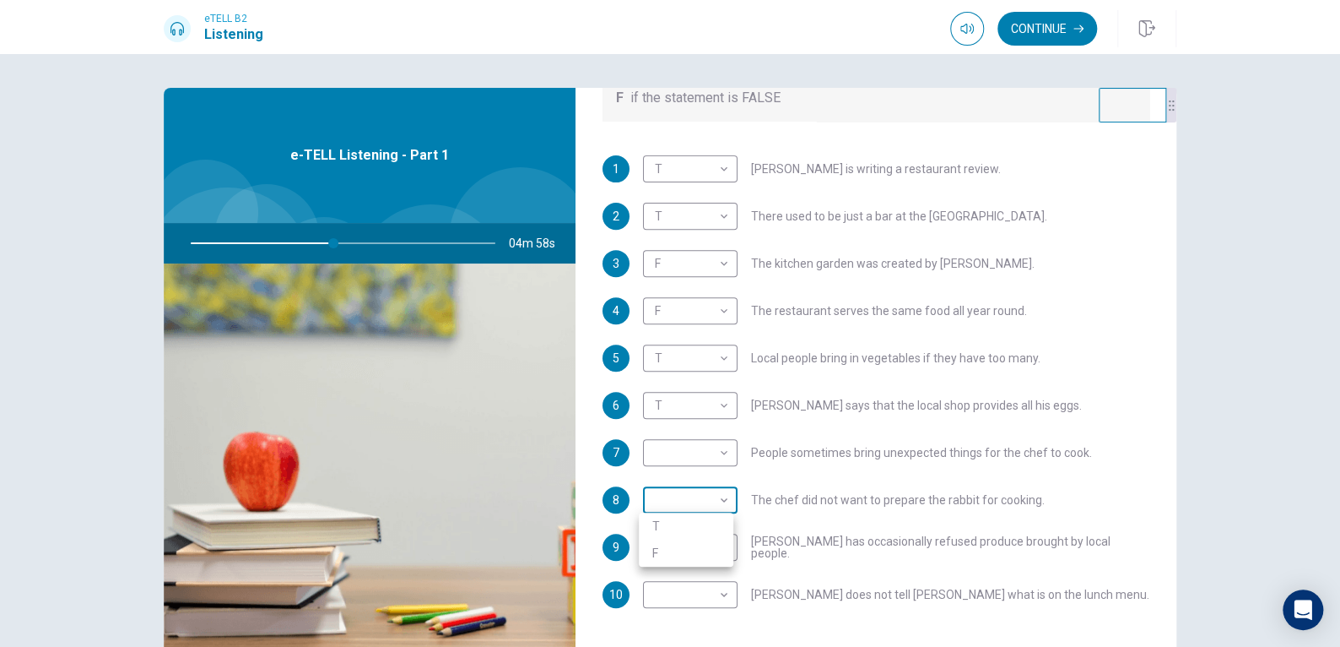
click at [715, 501] on body "This site uses cookies, as explained in our Privacy Policy . If you agree to th…" at bounding box center [670, 323] width 1340 height 647
type input "**"
click at [705, 528] on li "T" at bounding box center [686, 525] width 95 height 27
type input "*"
click at [714, 441] on body "This site uses cookies, as explained in our Privacy Policy . If you agree to th…" at bounding box center [670, 323] width 1340 height 647
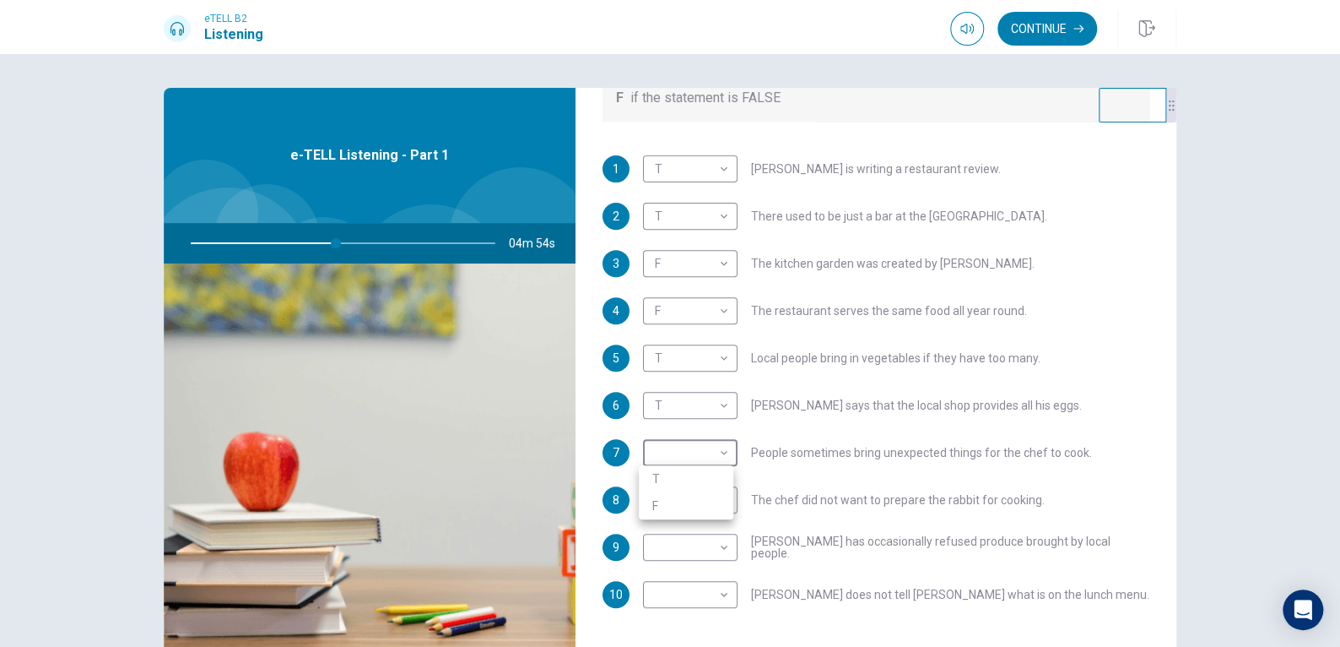
type input "**"
click at [706, 476] on li "T" at bounding box center [686, 478] width 95 height 27
type input "*"
click at [717, 547] on body "This site uses cookies, as explained in our Privacy Policy . If you agree to th…" at bounding box center [670, 323] width 1340 height 647
type input "**"
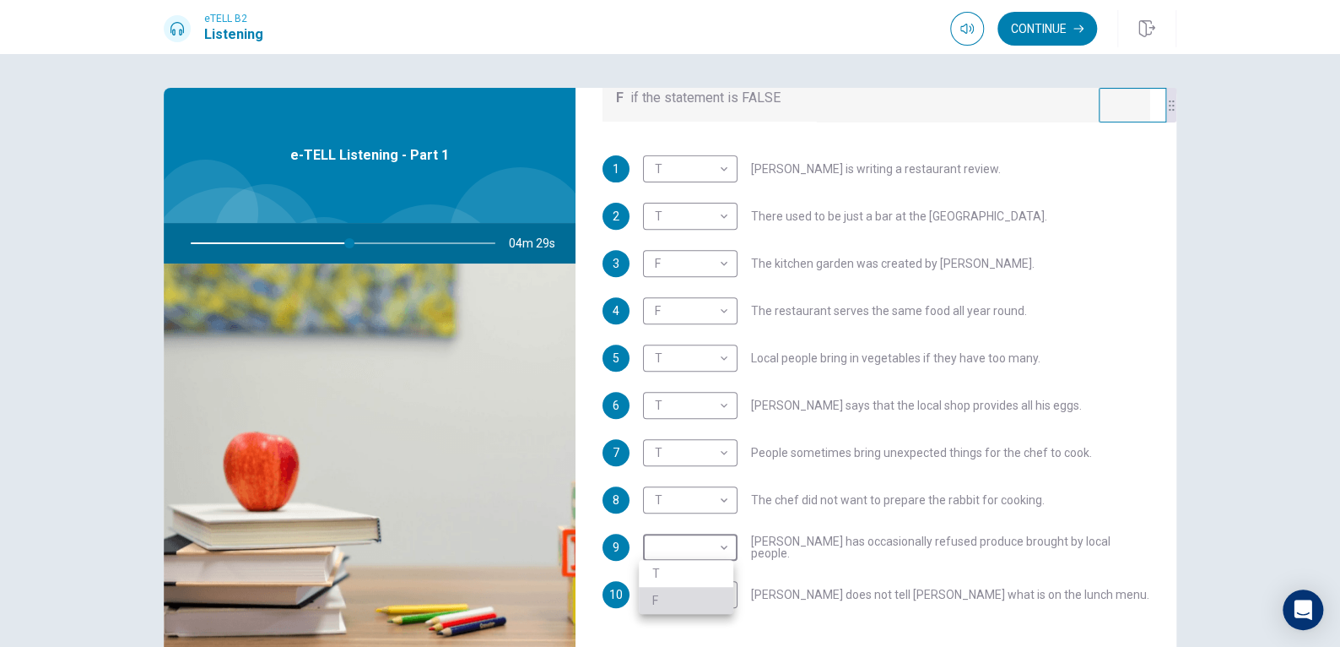
click at [701, 593] on li "F" at bounding box center [686, 600] width 95 height 27
type input "*"
click at [718, 590] on body "This site uses cookies, as explained in our Privacy Policy . If you agree to th…" at bounding box center [670, 323] width 1340 height 647
type input "**"
click at [700, 595] on li "T" at bounding box center [686, 592] width 95 height 27
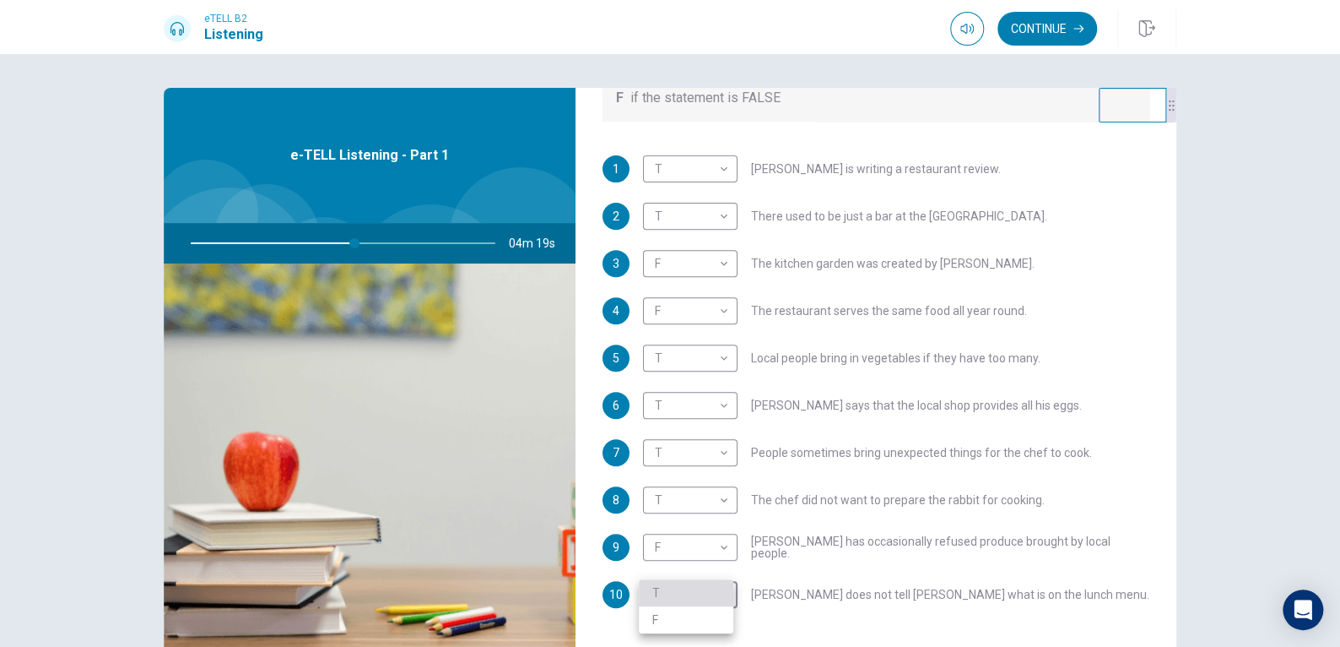
type input "*"
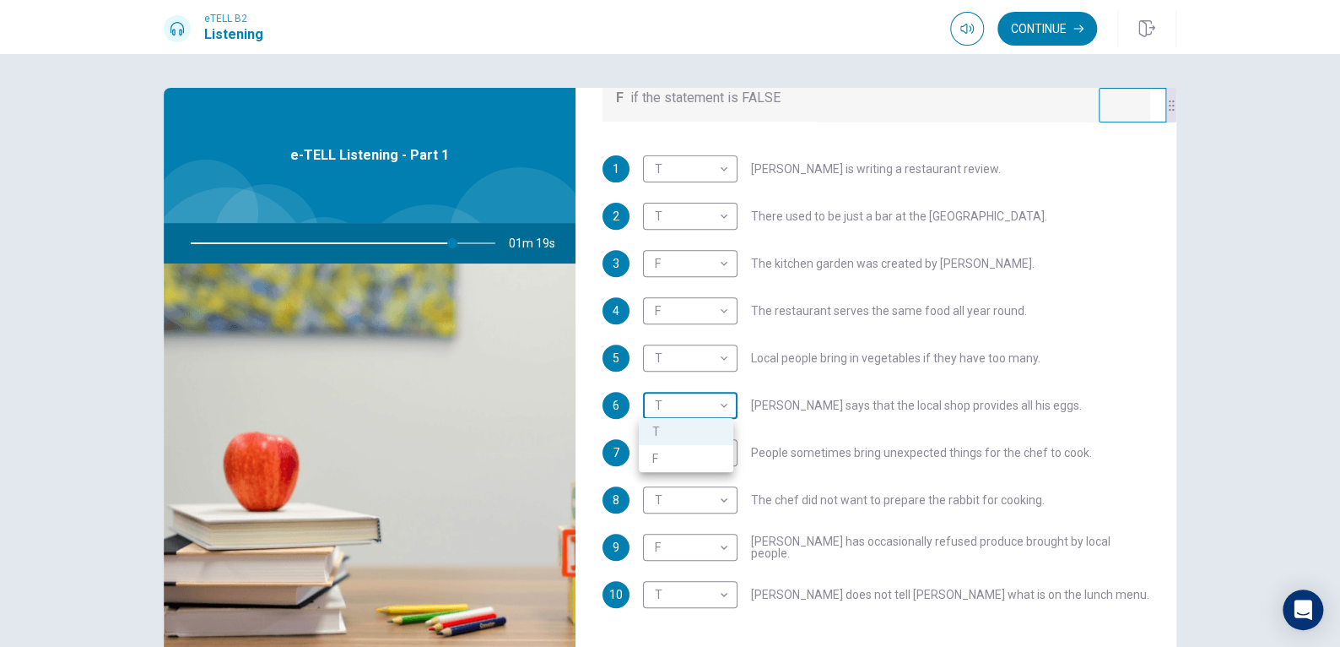
click at [724, 399] on body "This site uses cookies, as explained in our Privacy Policy . If you agree to th…" at bounding box center [670, 323] width 1340 height 647
type input "**"
click at [703, 452] on li "F" at bounding box center [686, 458] width 95 height 27
type input "*"
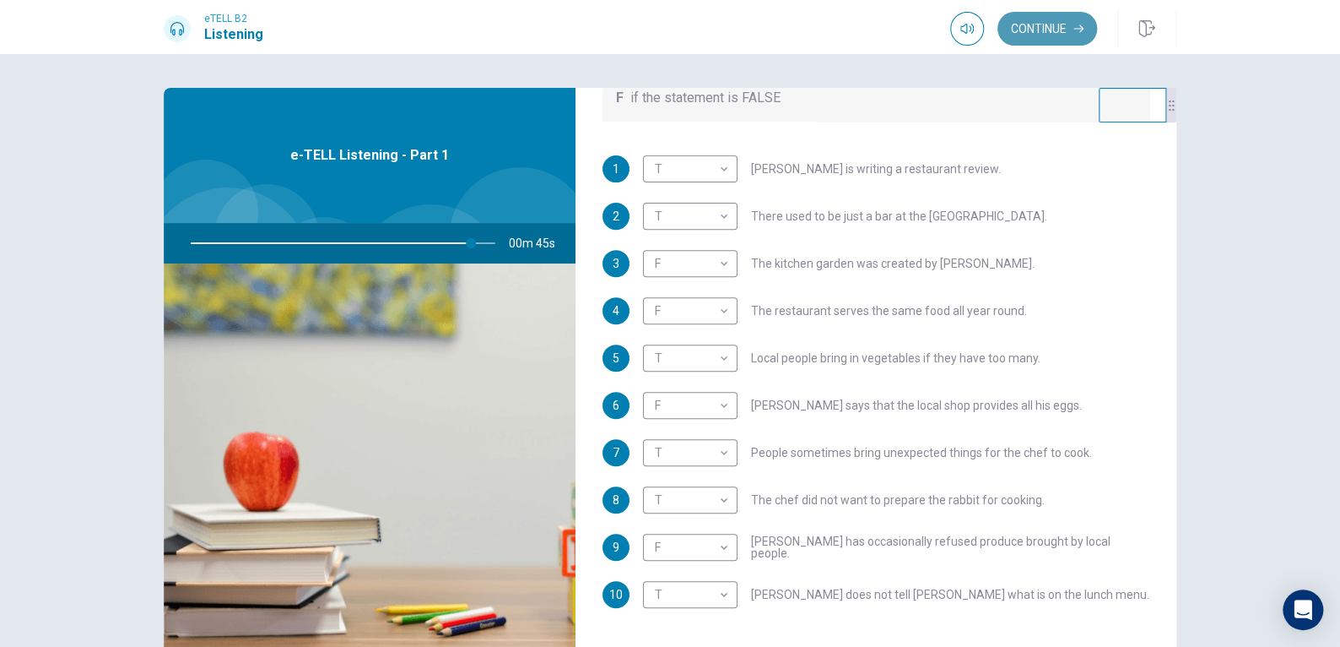
click at [1019, 39] on button "Continue" at bounding box center [1048, 29] width 100 height 34
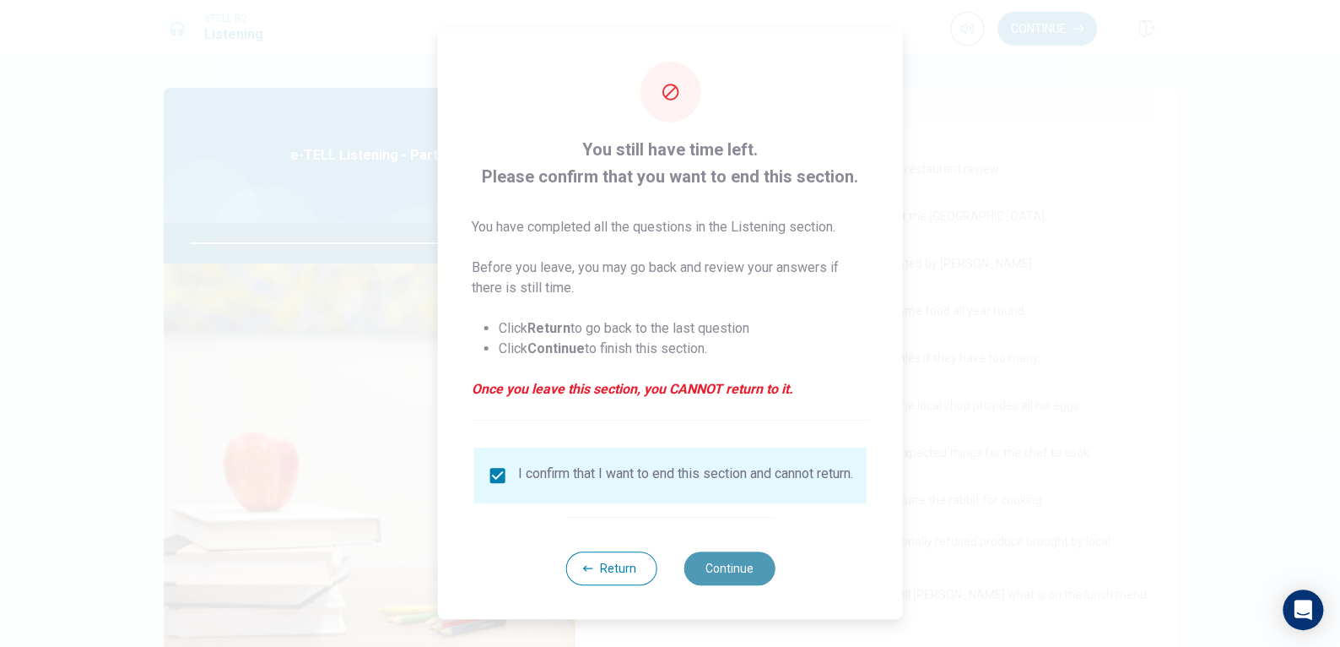
click at [745, 569] on button "Continue" at bounding box center [729, 568] width 91 height 34
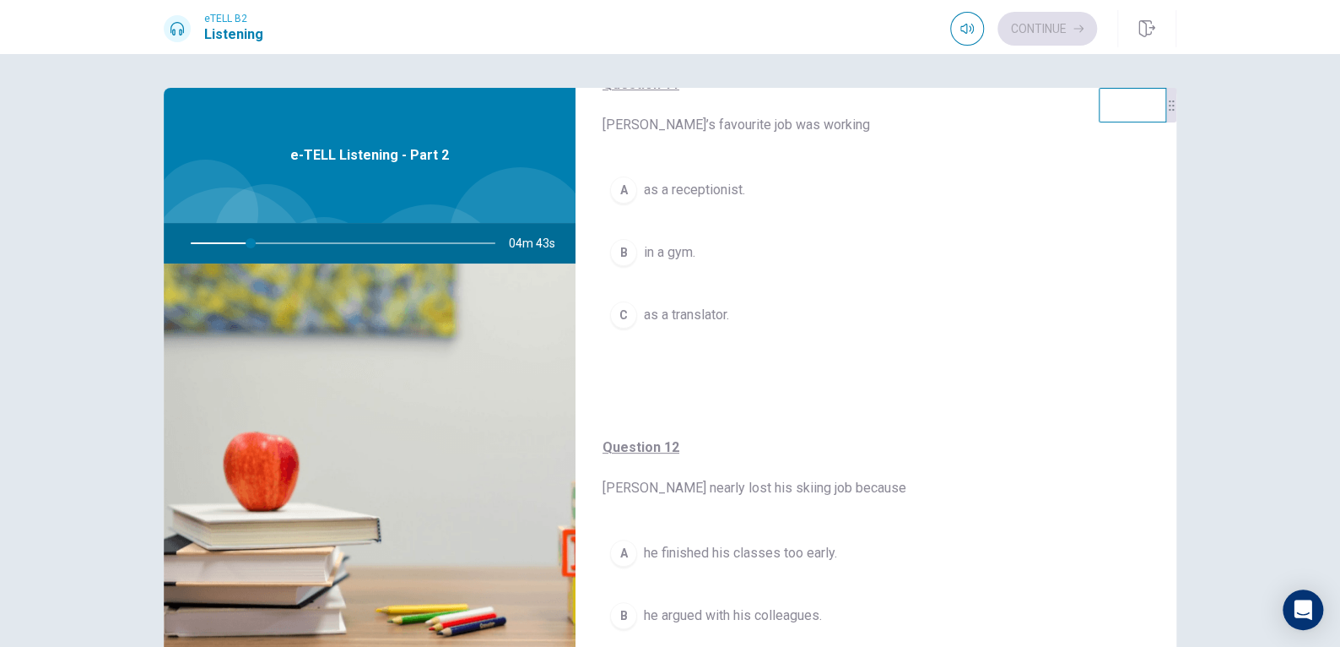
scroll to position [130, 0]
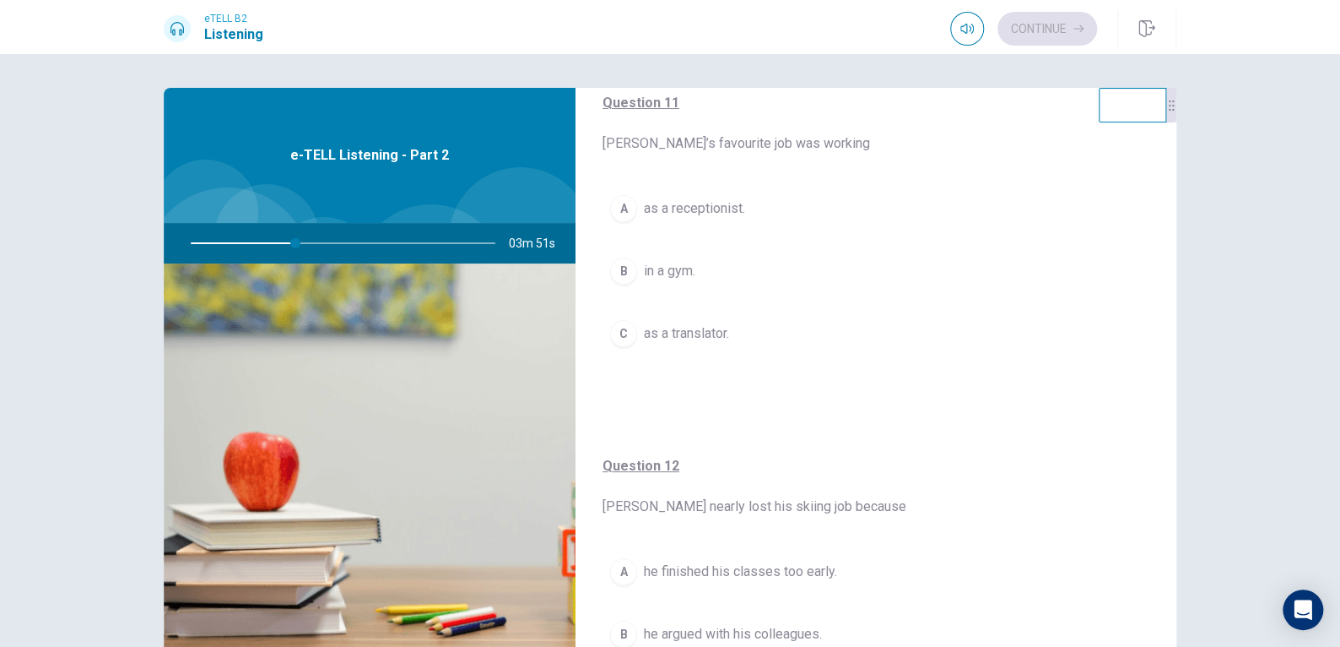
click at [626, 208] on div "A" at bounding box center [623, 208] width 27 height 27
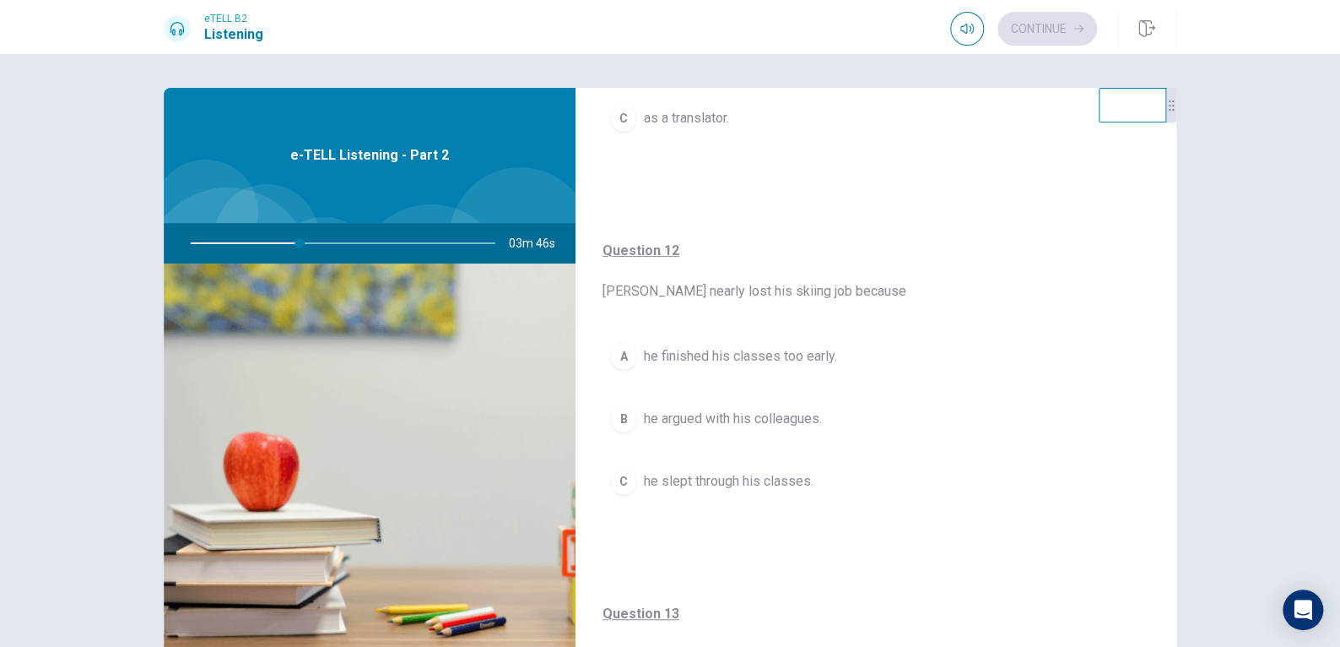
scroll to position [355, 0]
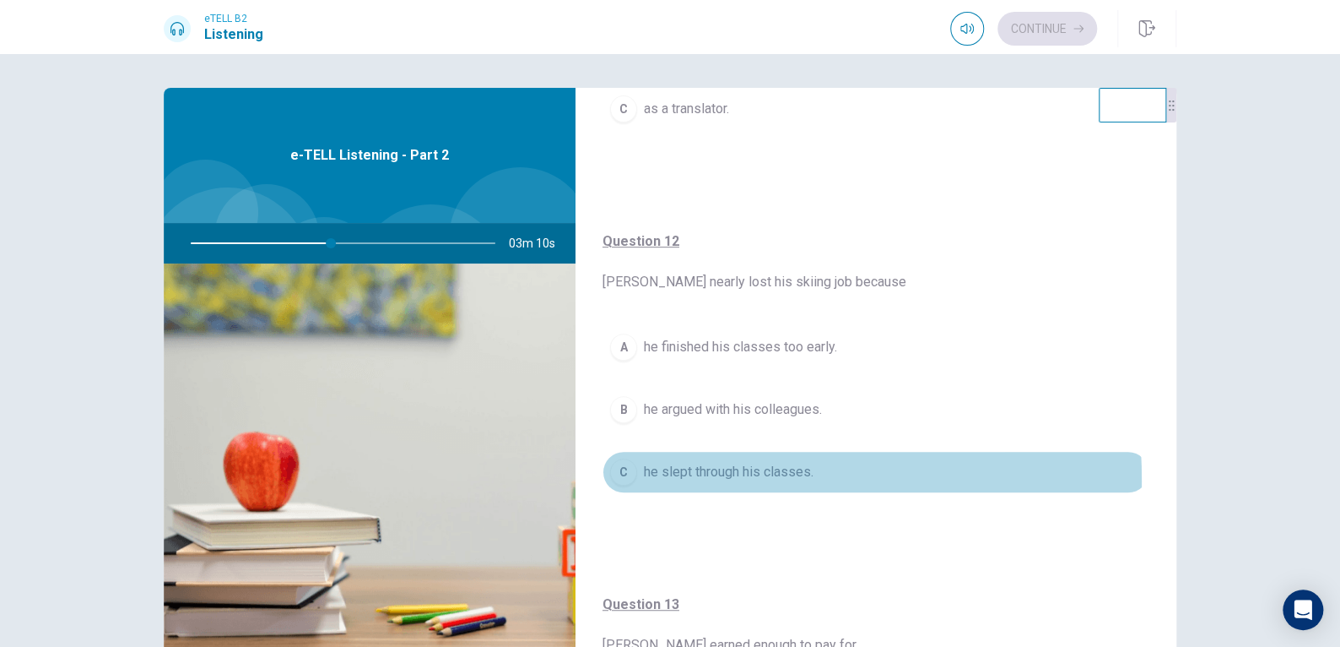
click at [619, 478] on div "C" at bounding box center [623, 471] width 27 height 27
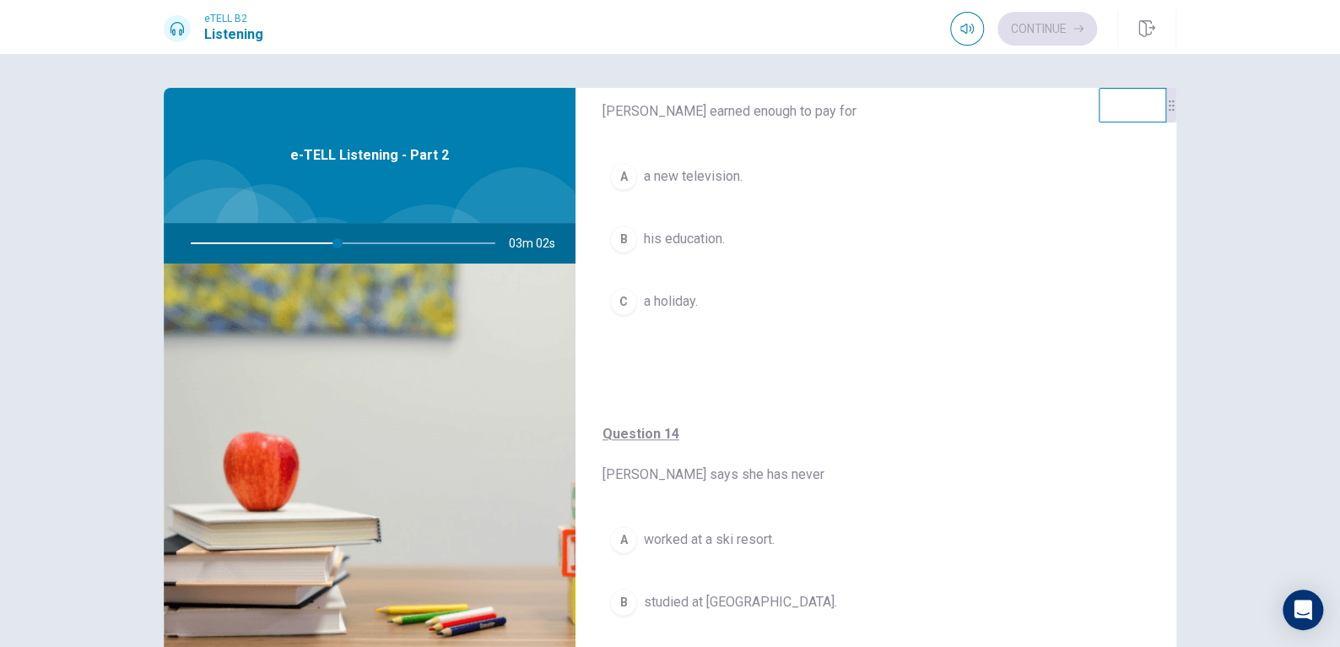
scroll to position [891, 0]
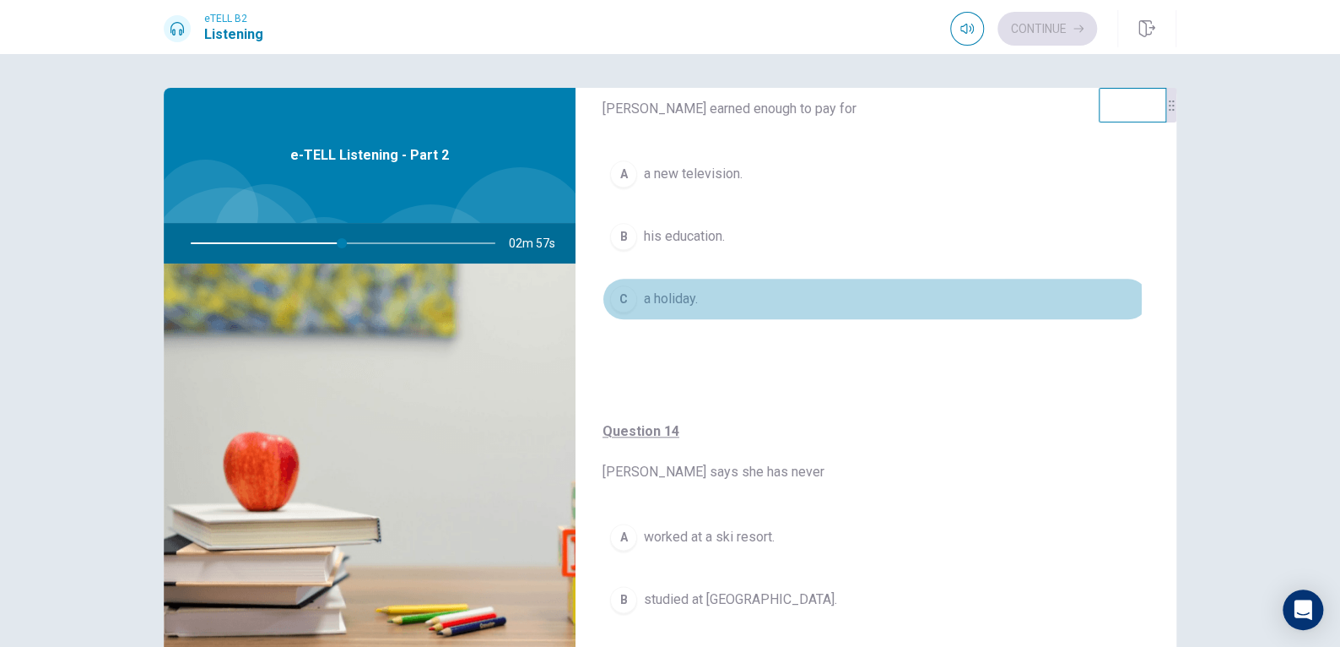
click at [631, 296] on div "C" at bounding box center [623, 298] width 27 height 27
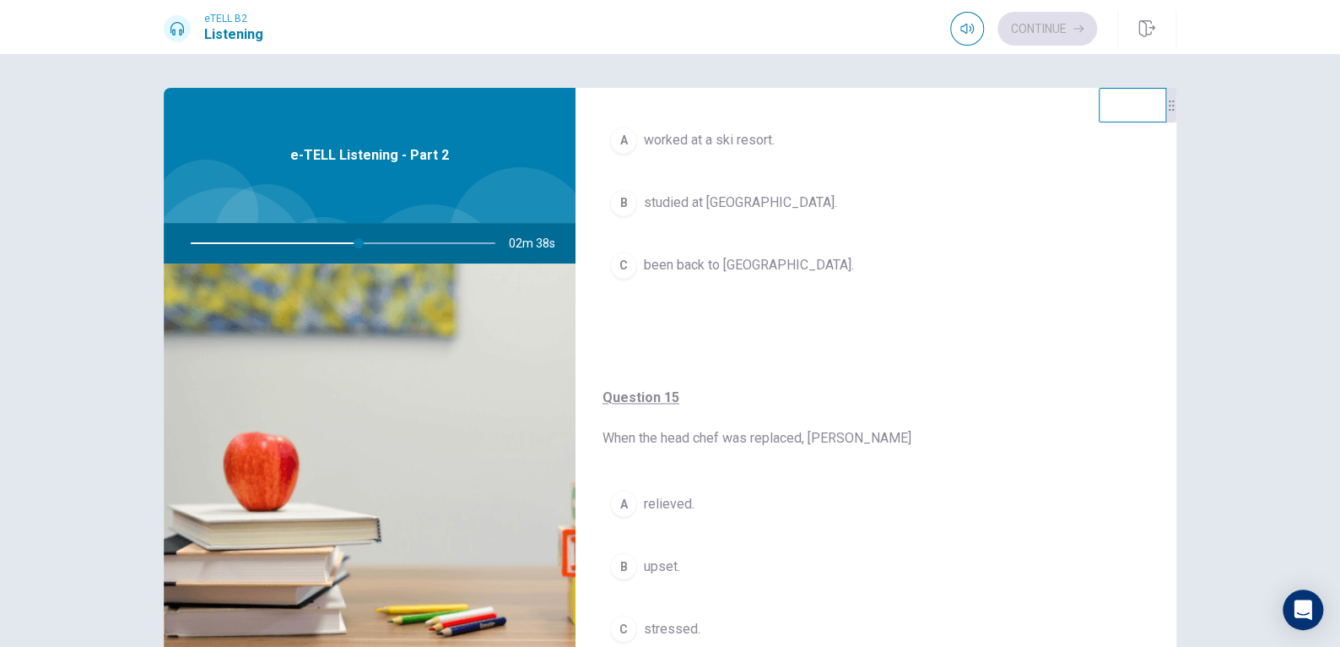
scroll to position [1324, 0]
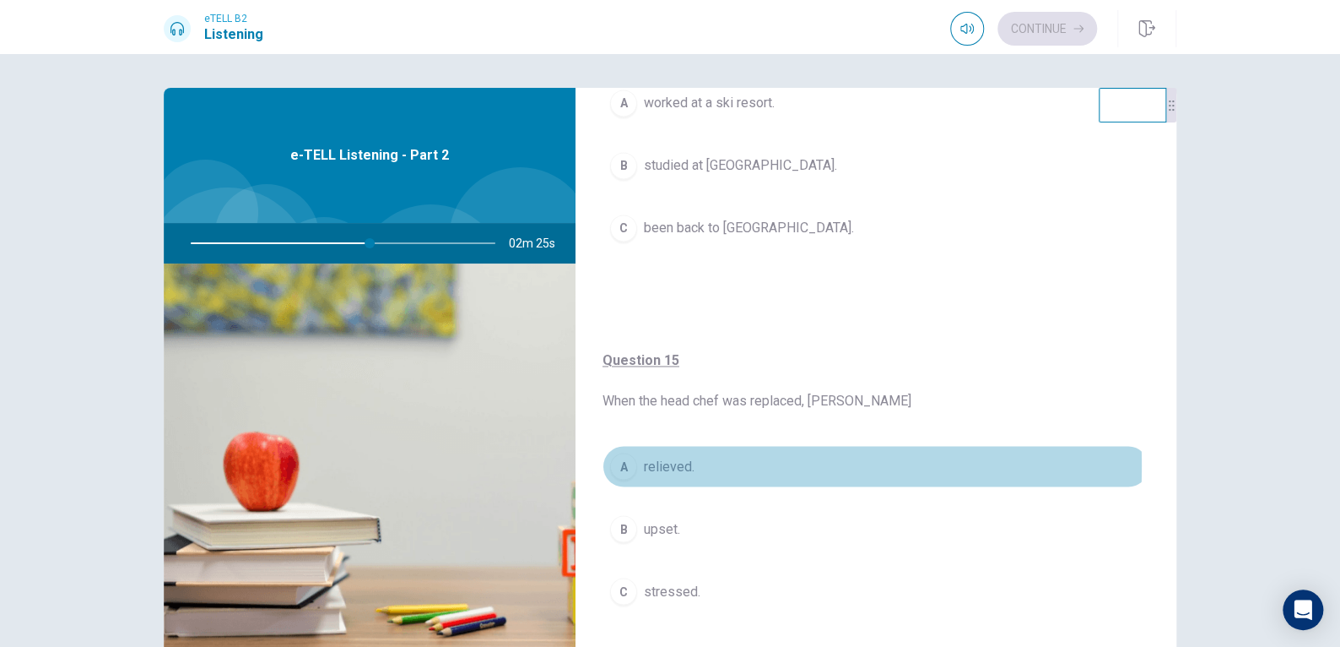
click at [617, 461] on div "A" at bounding box center [623, 465] width 27 height 27
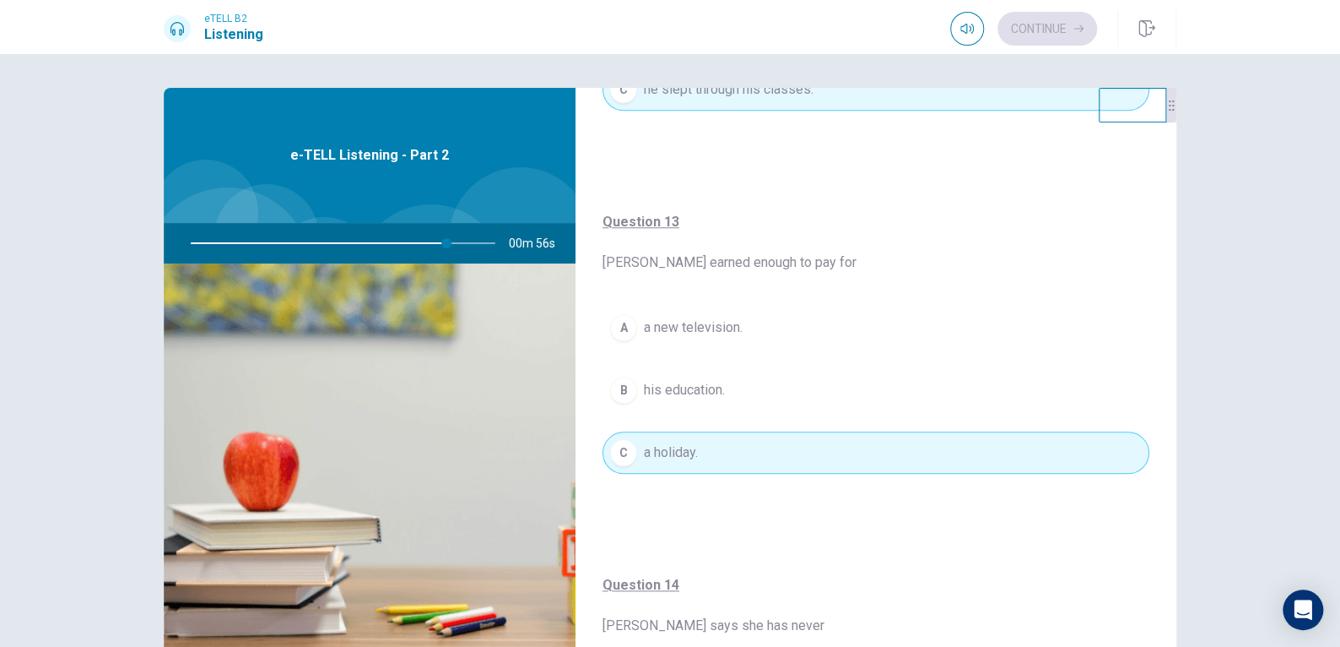
scroll to position [739, 0]
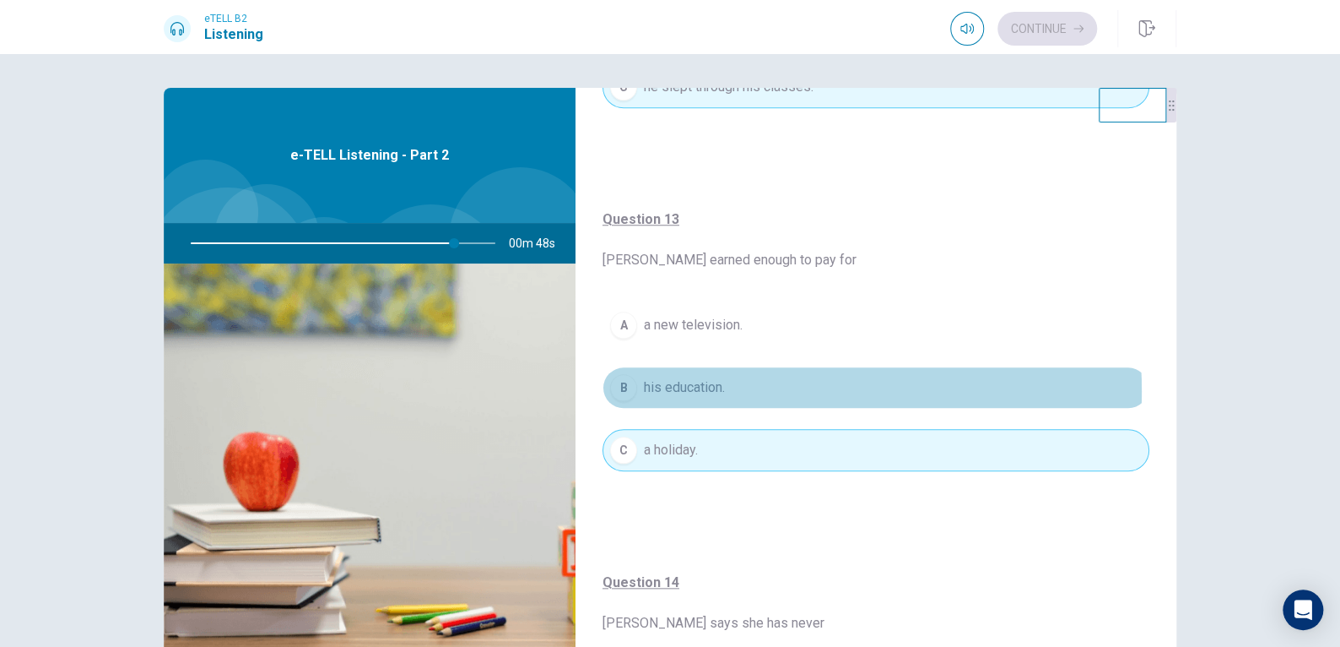
click at [712, 388] on span "his education." at bounding box center [684, 387] width 81 height 20
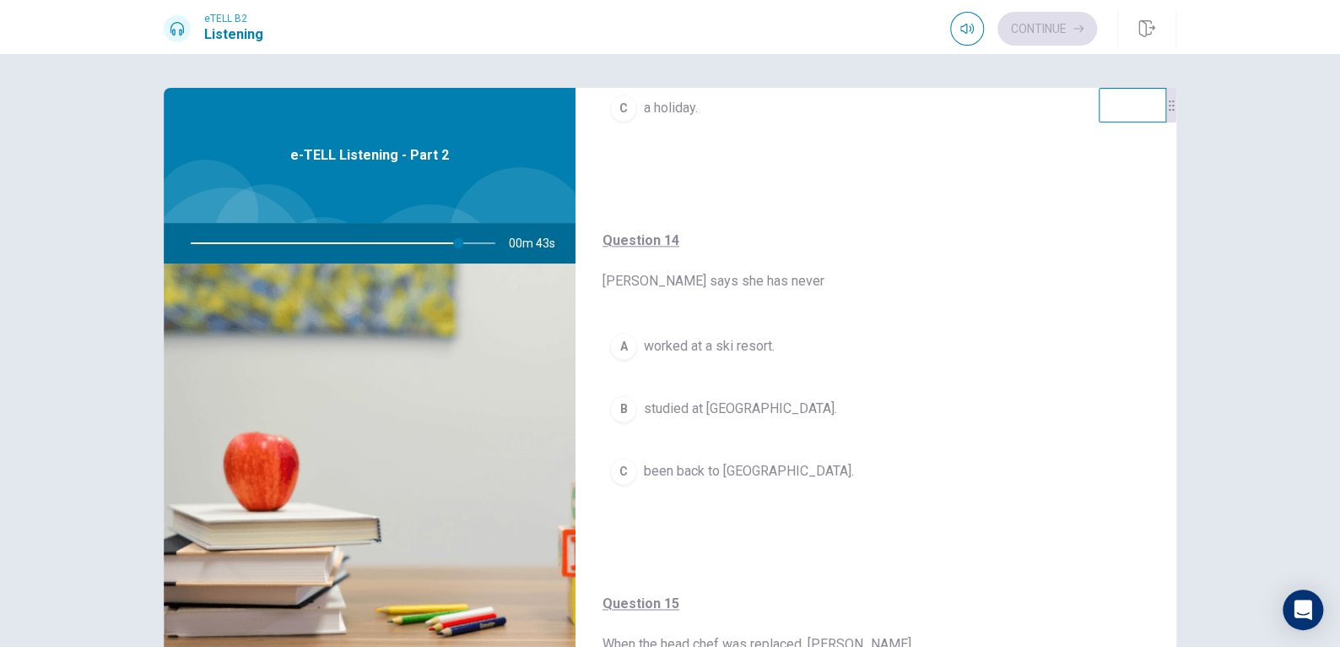
scroll to position [1086, 0]
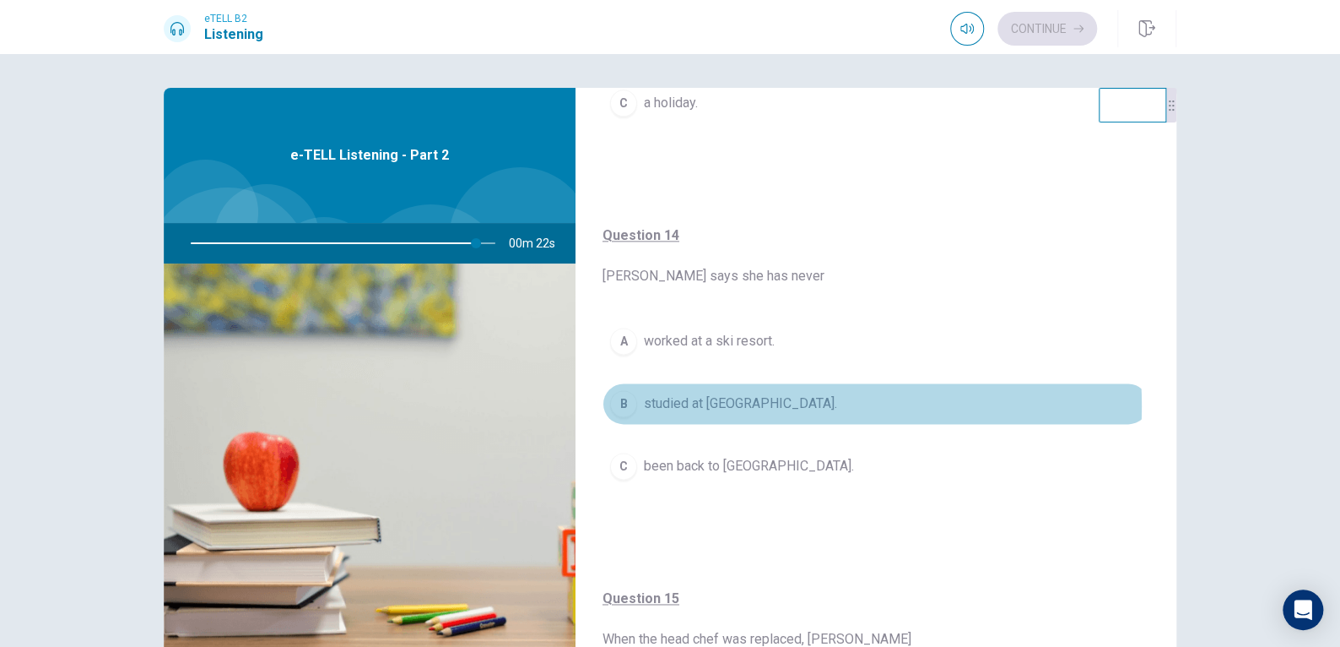
click at [696, 403] on span "studied at [GEOGRAPHIC_DATA]." at bounding box center [740, 403] width 193 height 20
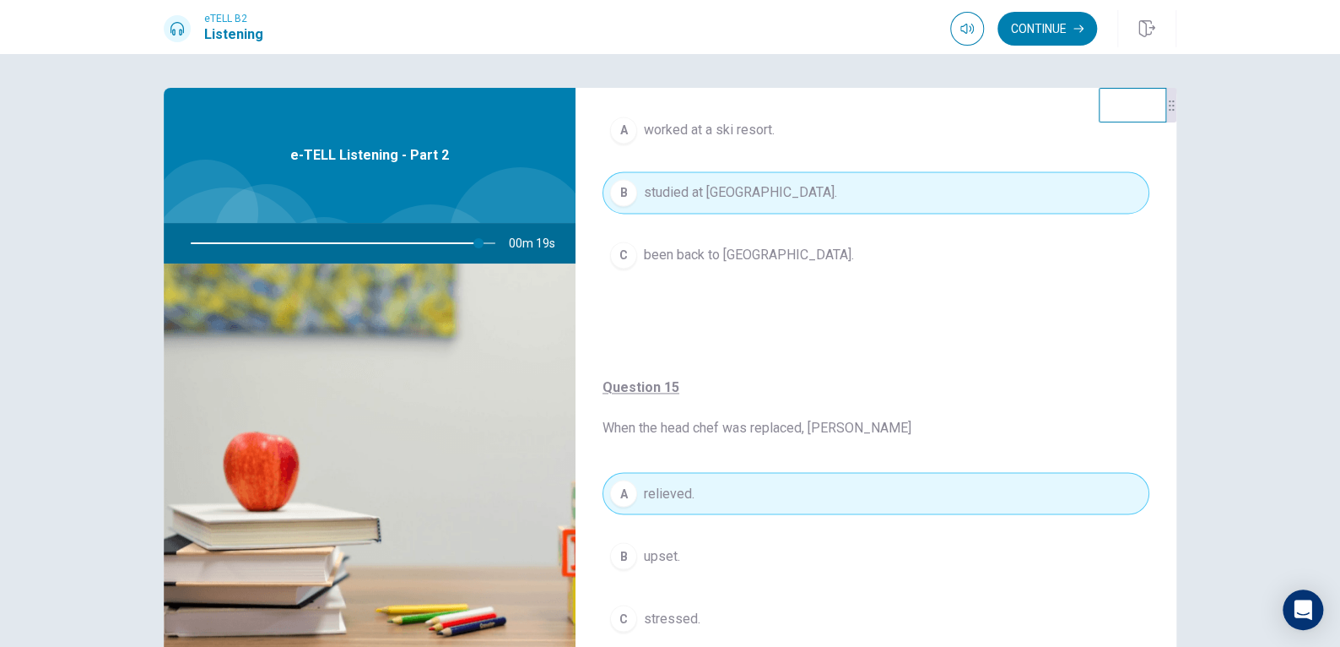
scroll to position [1324, 0]
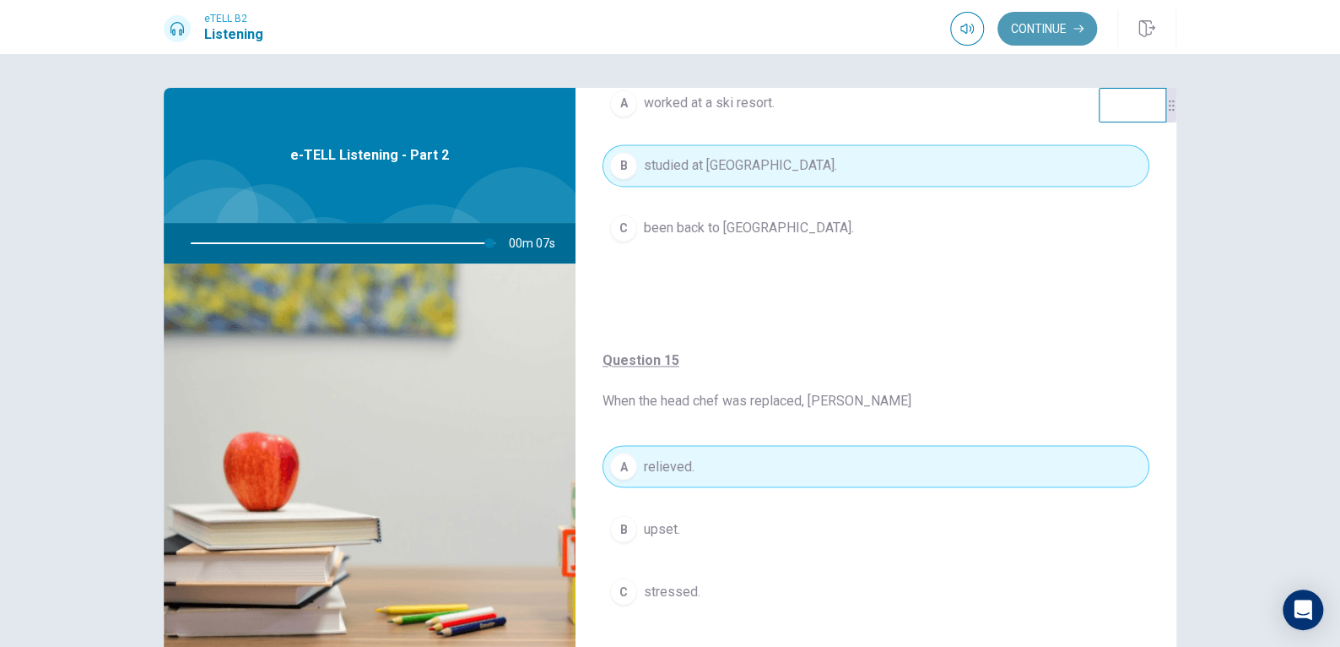
click at [1026, 34] on button "Continue" at bounding box center [1048, 29] width 100 height 34
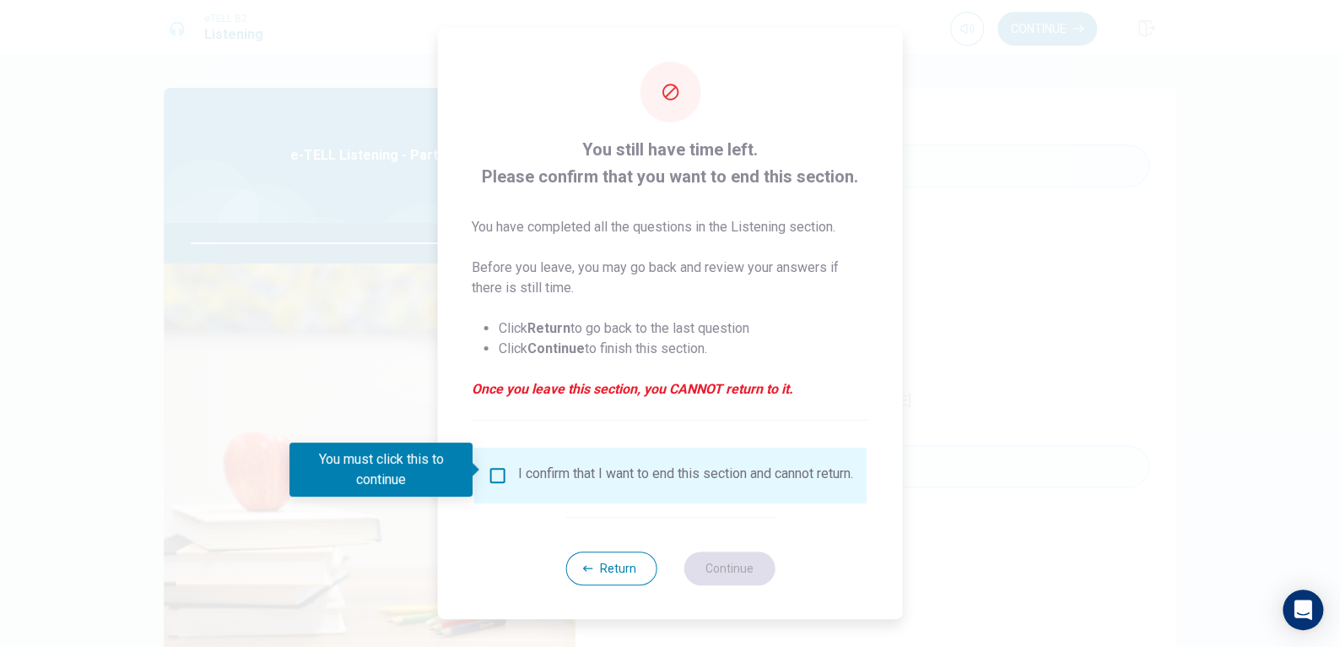
scroll to position [1284, 0]
click at [639, 578] on button "Return" at bounding box center [611, 568] width 91 height 34
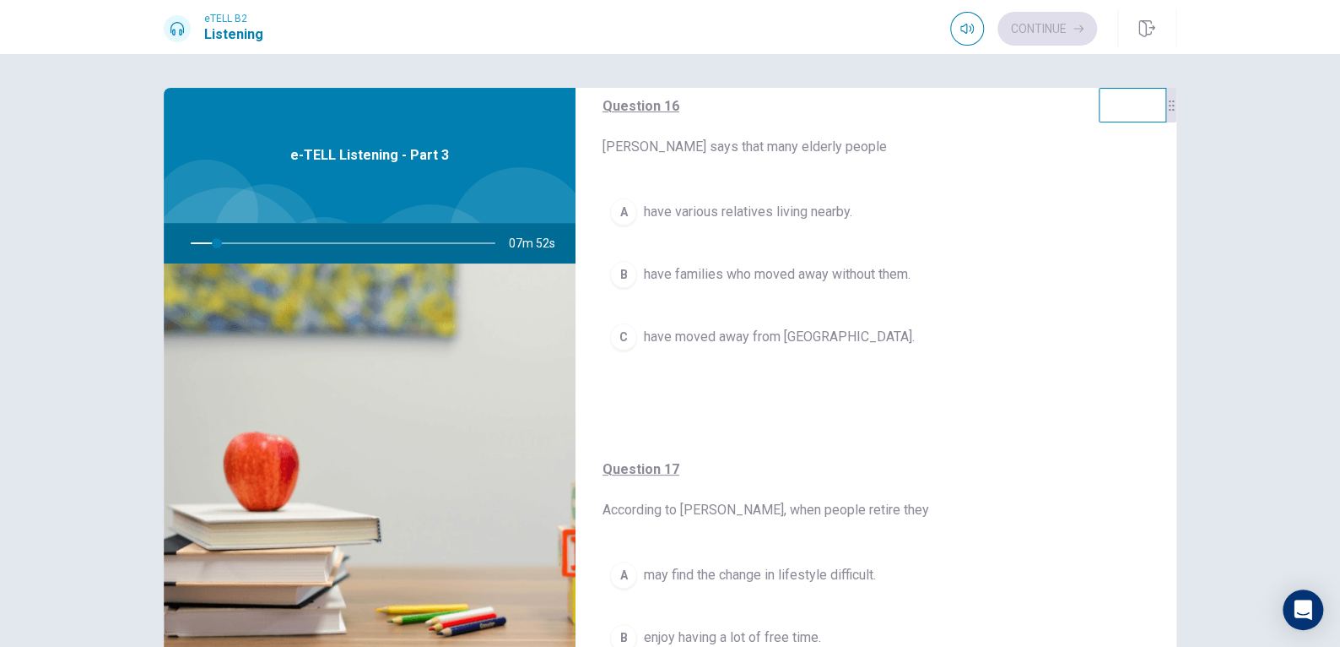
scroll to position [0, 0]
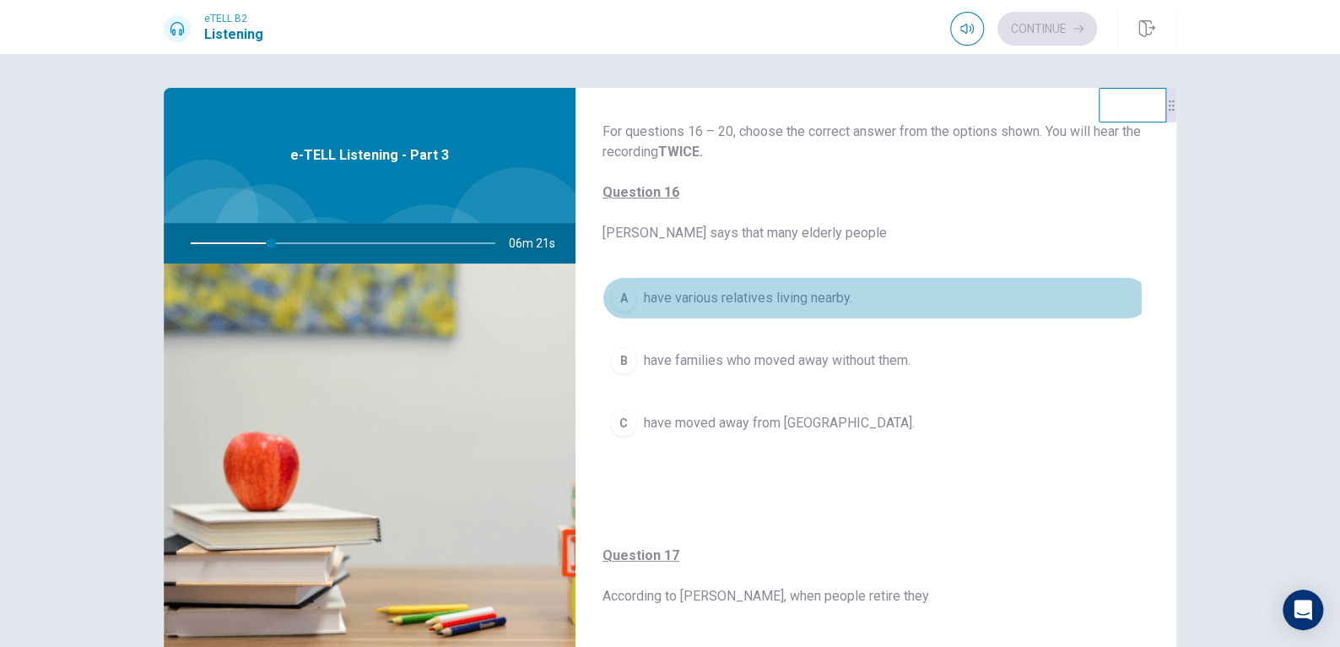
click at [826, 300] on span "have various relatives living nearby." at bounding box center [748, 298] width 208 height 20
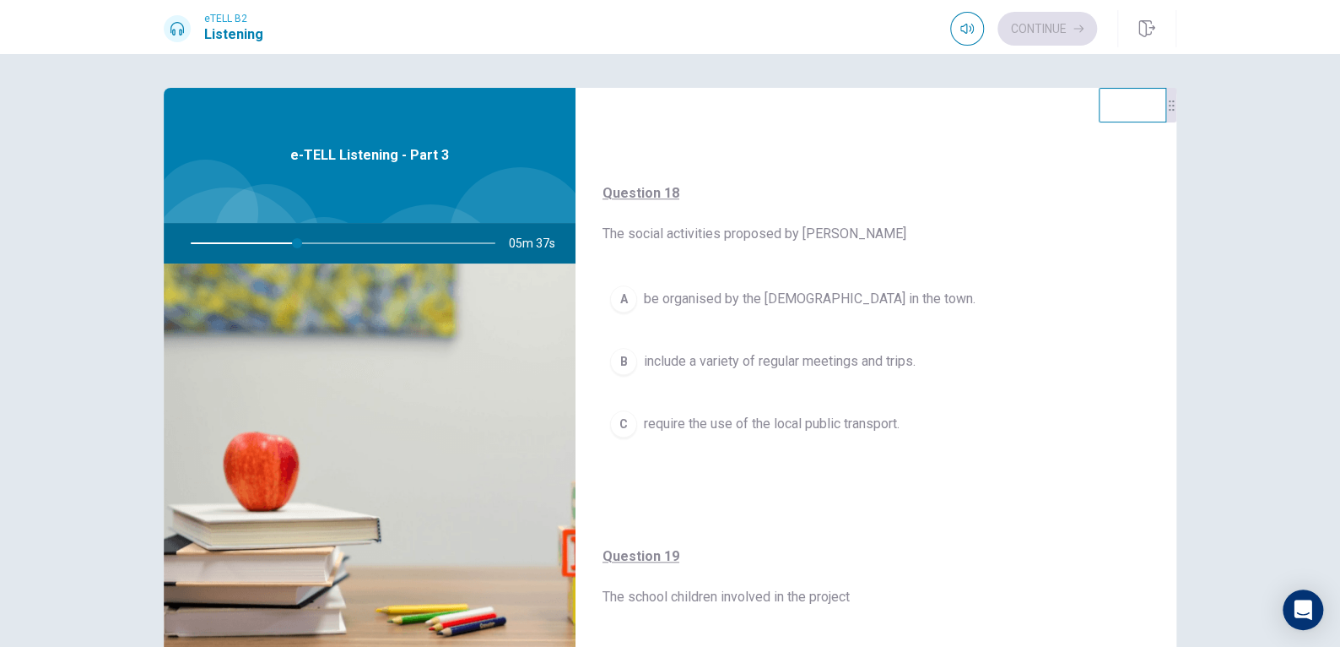
scroll to position [743, 0]
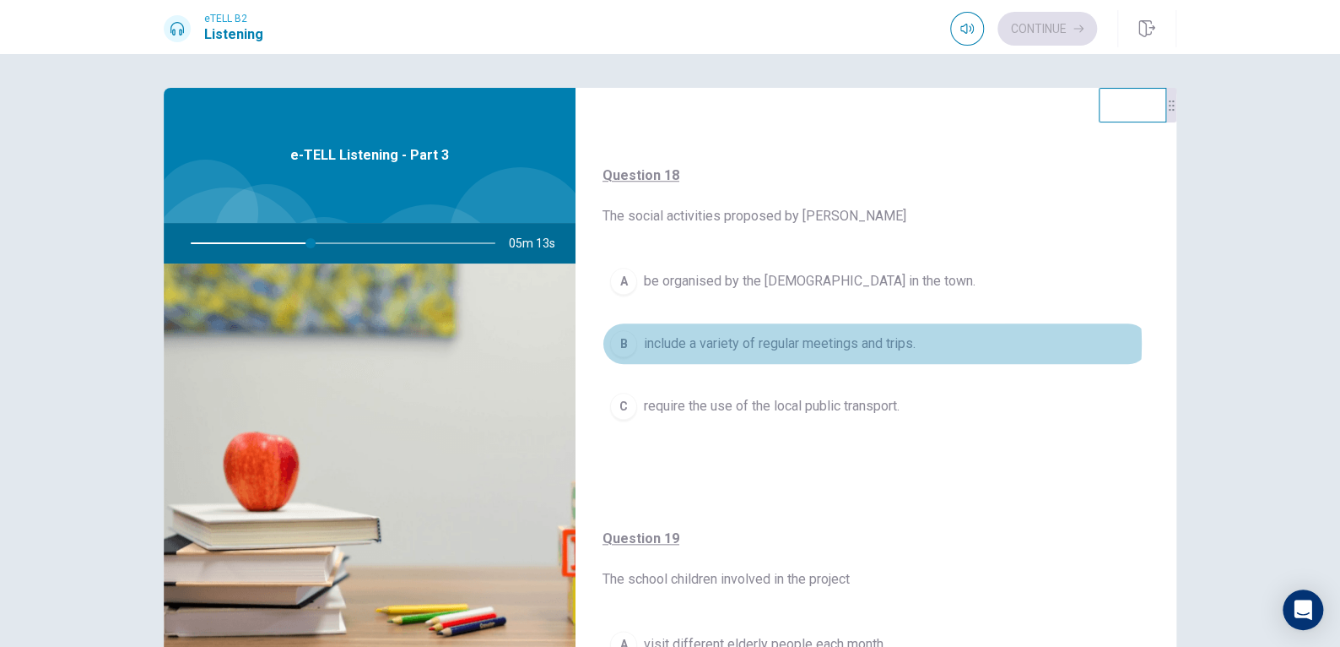
click at [867, 340] on span "include a variety of regular meetings and trips." at bounding box center [780, 343] width 272 height 20
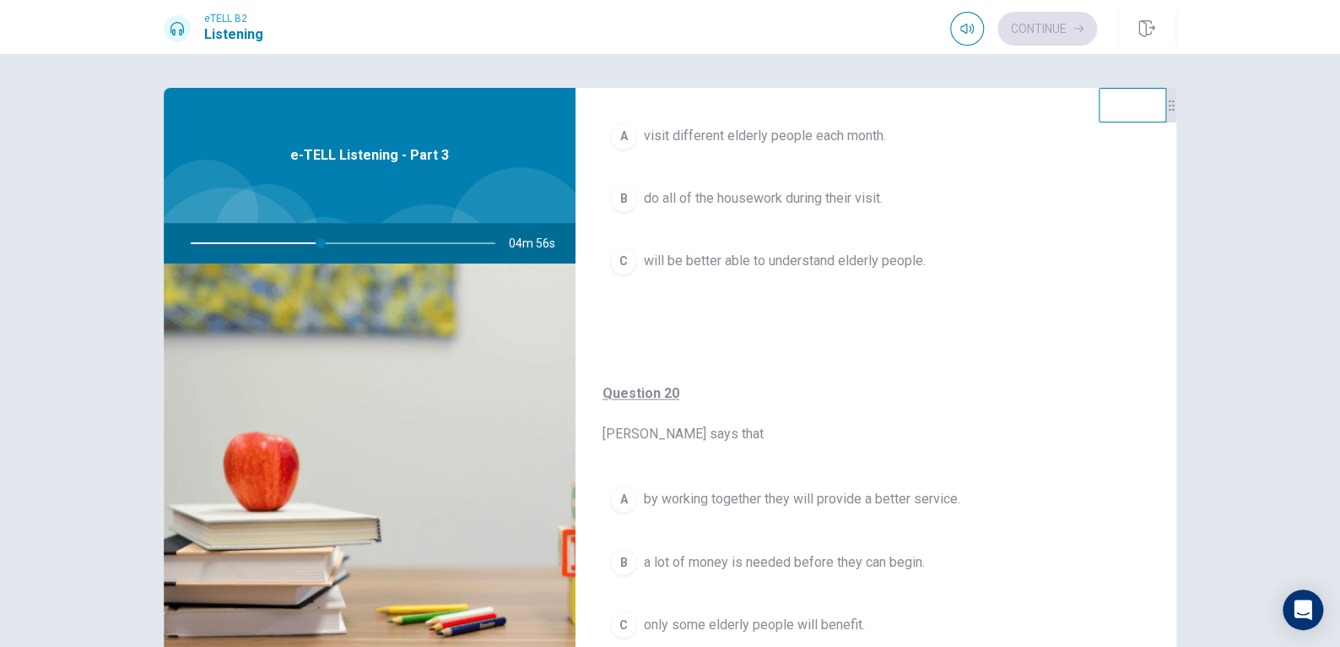
scroll to position [1253, 0]
click at [939, 489] on span "by working together they will provide a better service." at bounding box center [802, 496] width 317 height 20
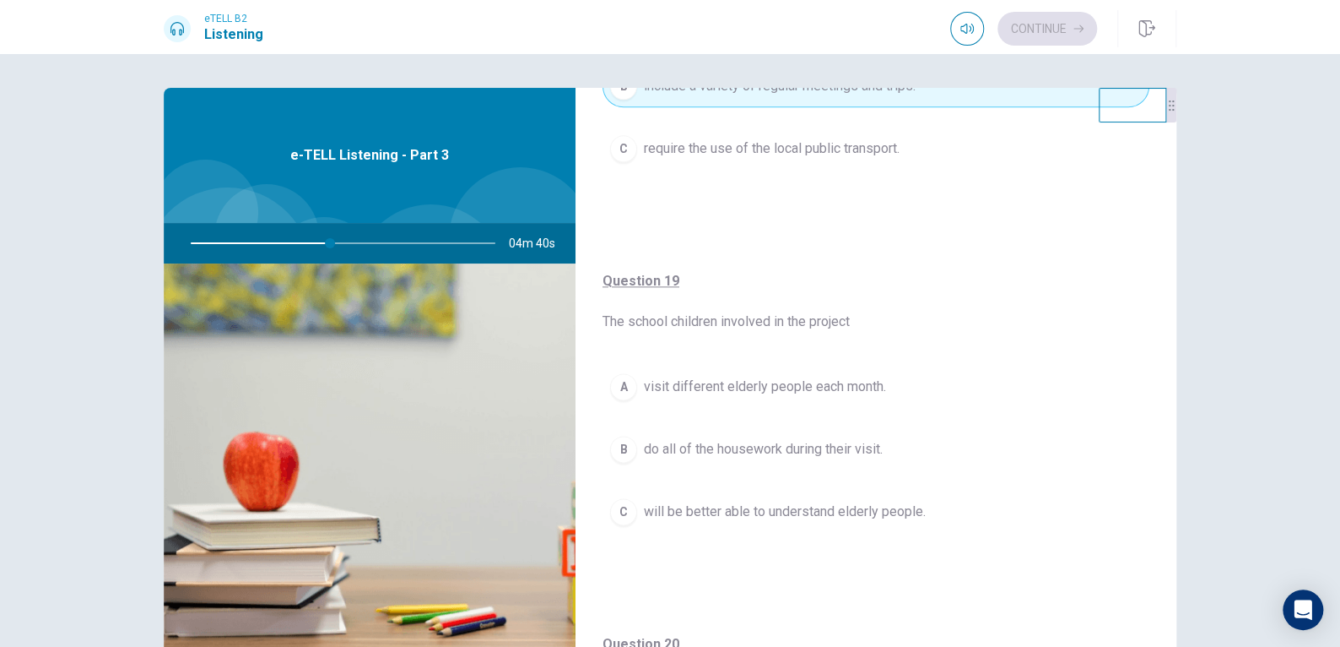
scroll to position [1010, 0]
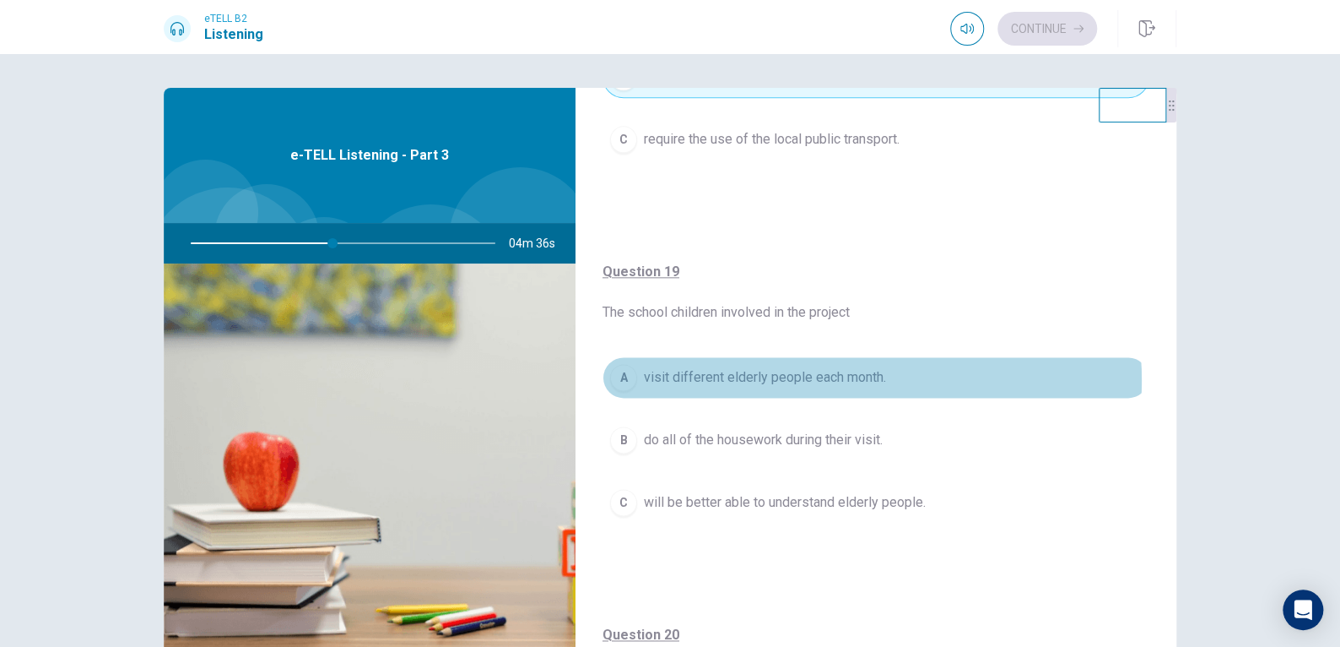
click at [829, 376] on span "visit different elderly people each month." at bounding box center [765, 377] width 242 height 20
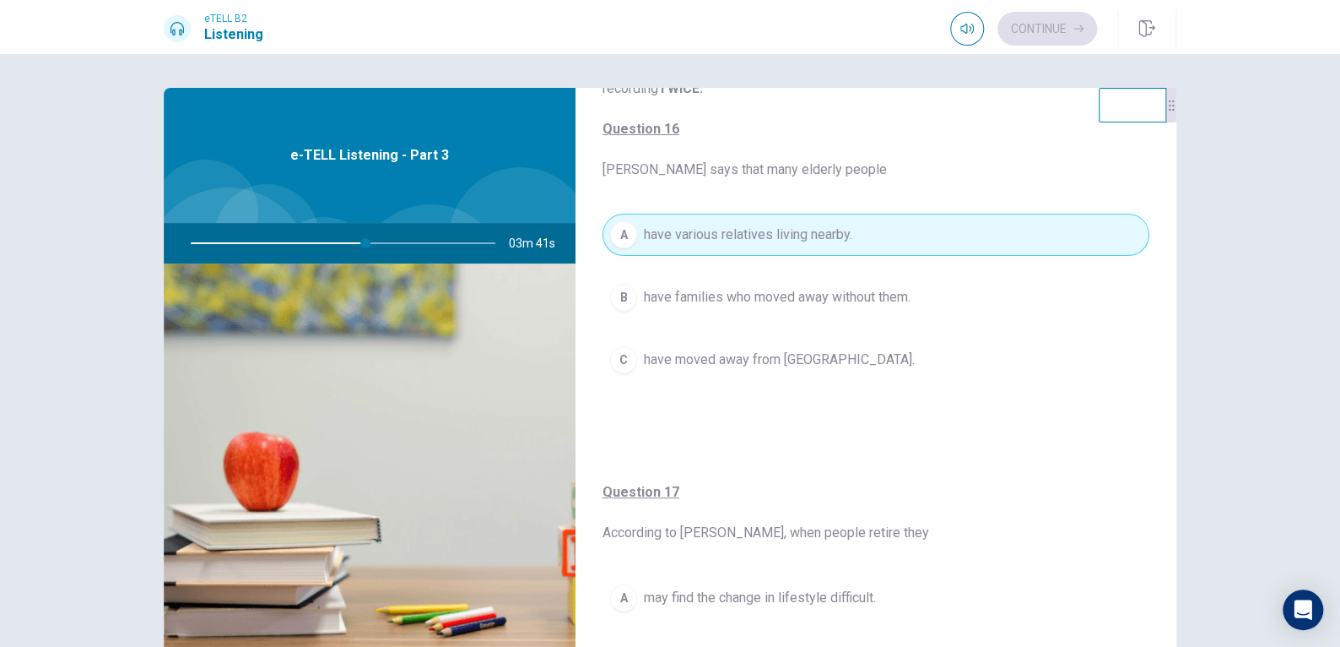
scroll to position [61, 0]
click at [892, 296] on span "have families who moved away without them." at bounding box center [777, 300] width 267 height 20
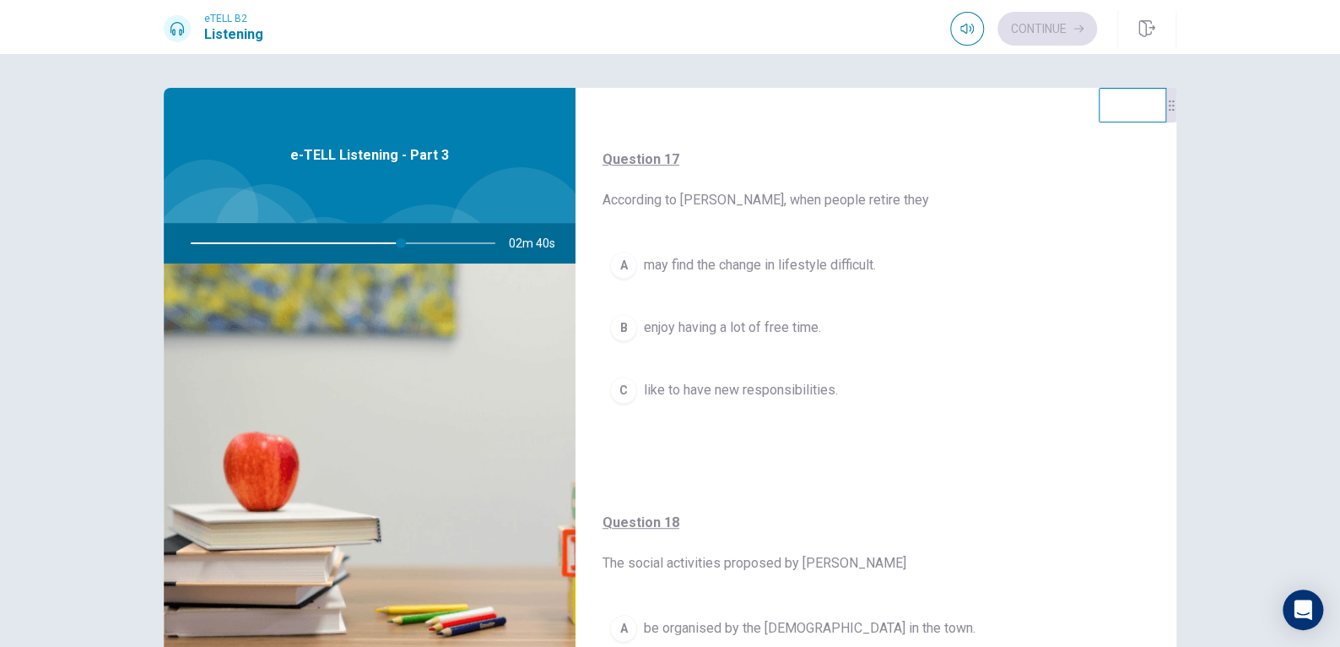
scroll to position [398, 0]
click at [810, 262] on span "may find the change in lifestyle difficult." at bounding box center [760, 263] width 232 height 20
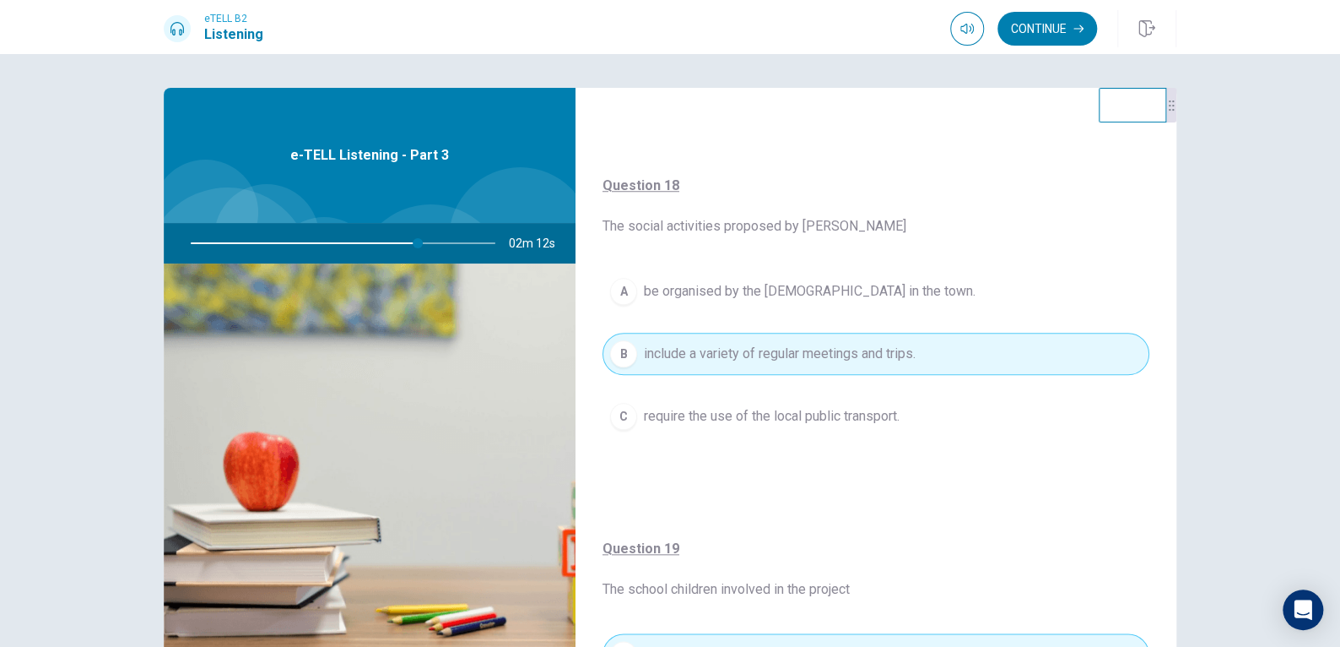
scroll to position [735, 0]
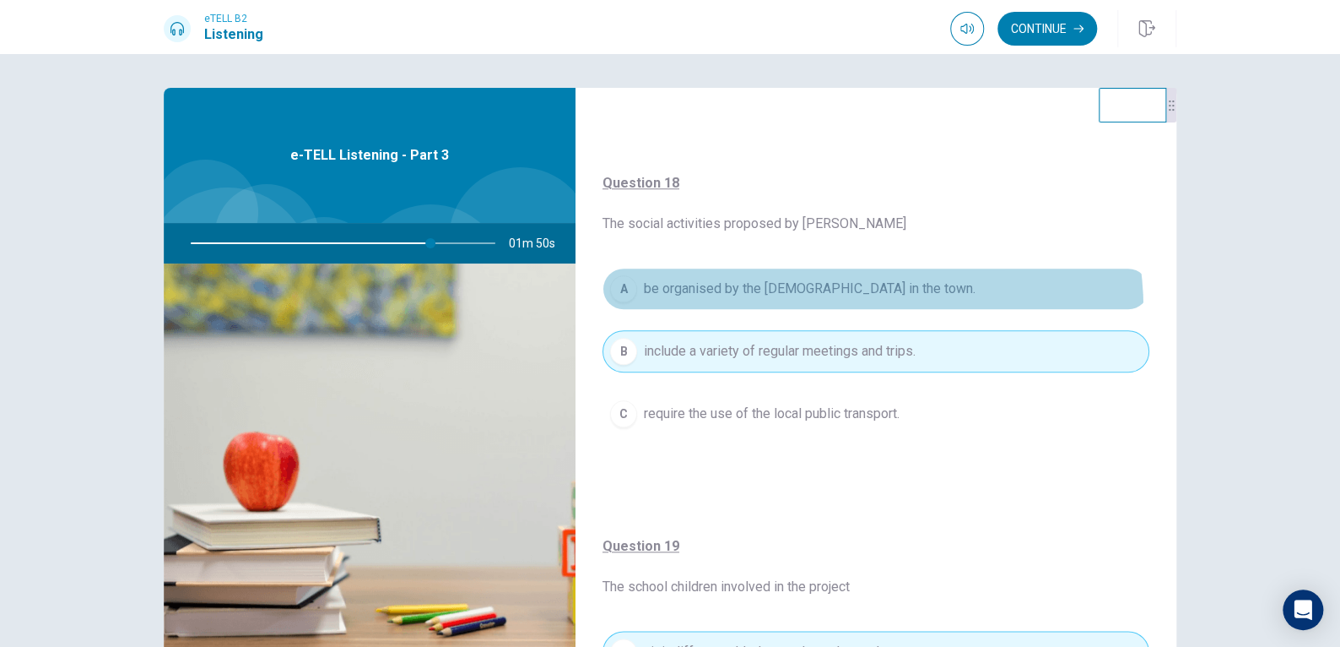
click at [850, 306] on button "A be organised by the [DEMOGRAPHIC_DATA] in the town." at bounding box center [876, 289] width 547 height 42
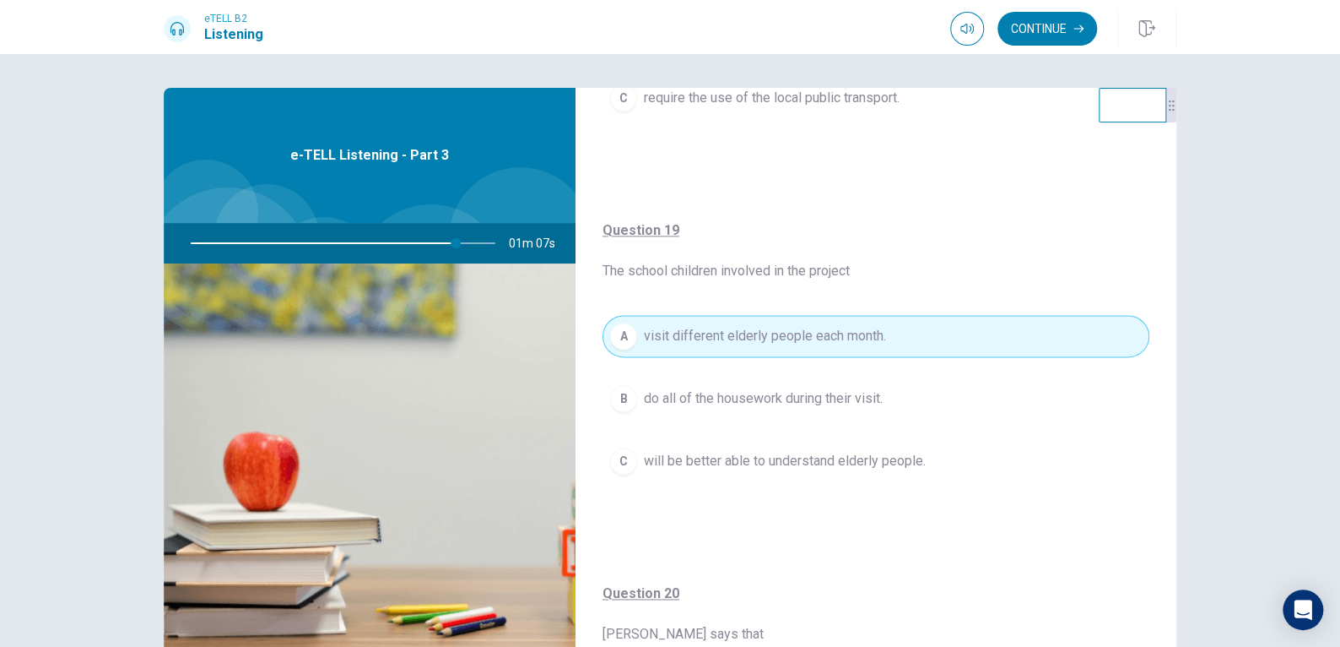
scroll to position [1053, 0]
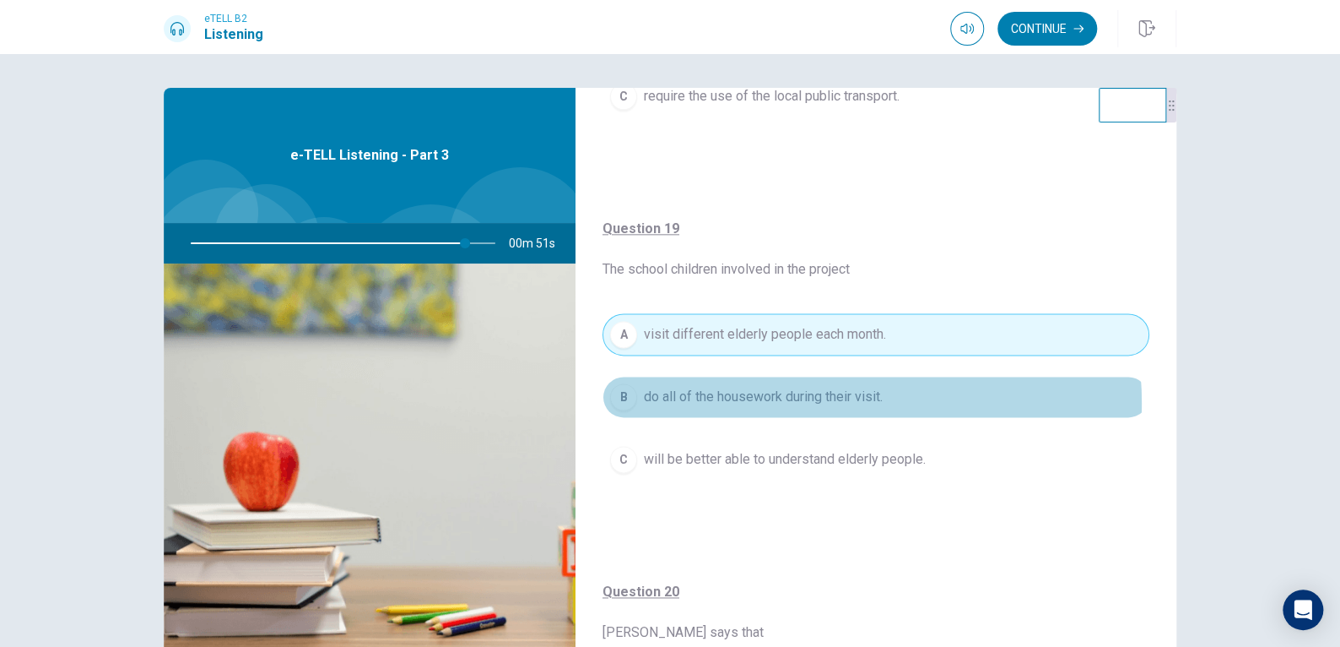
click at [820, 398] on span "do all of the housework during their visit." at bounding box center [763, 397] width 239 height 20
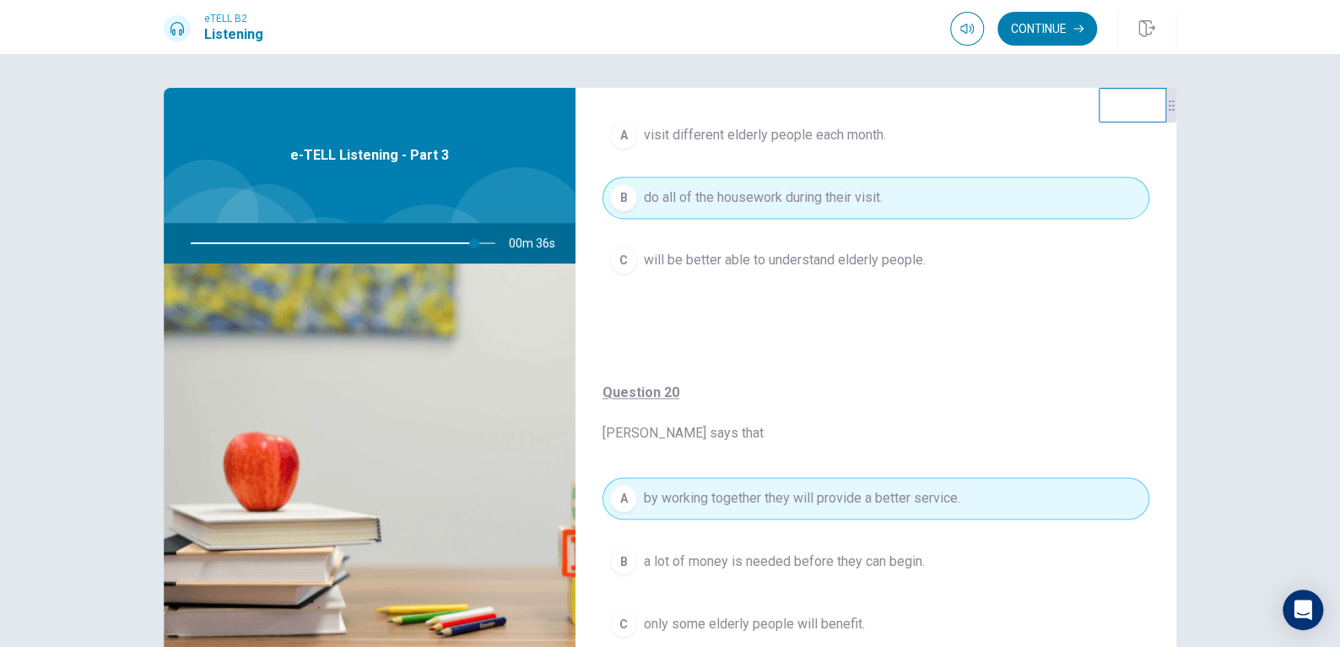
scroll to position [1284, 0]
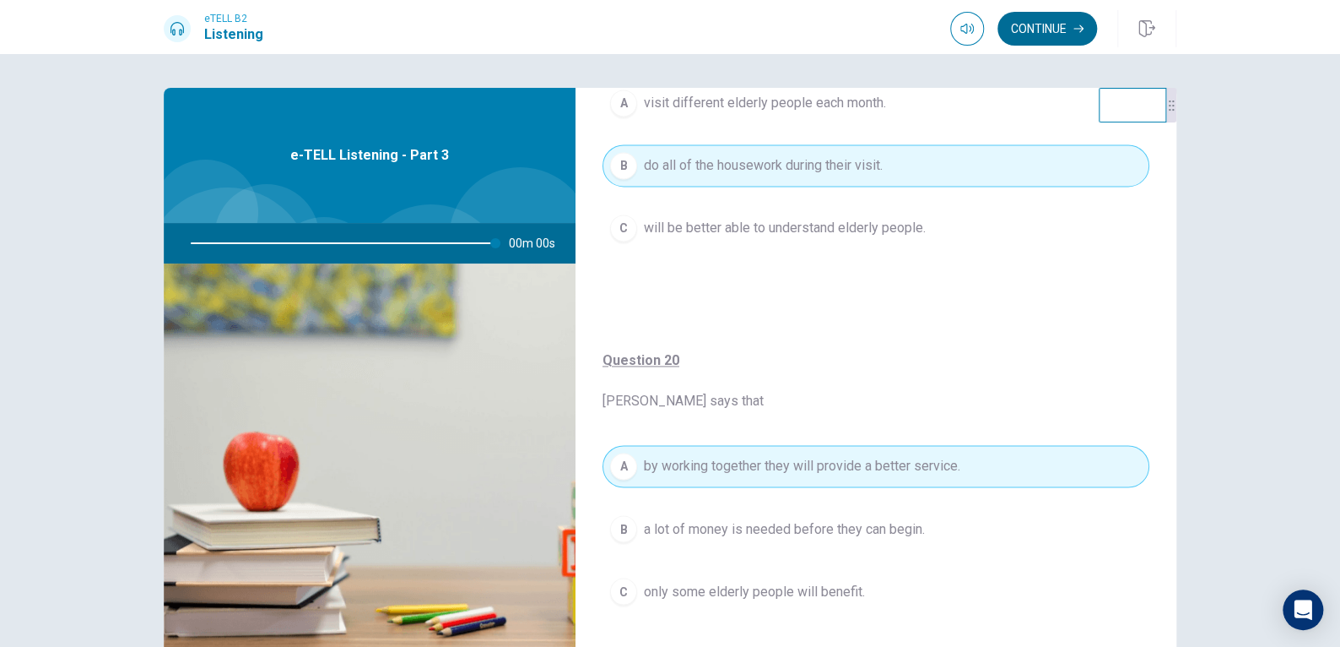
type input "*"
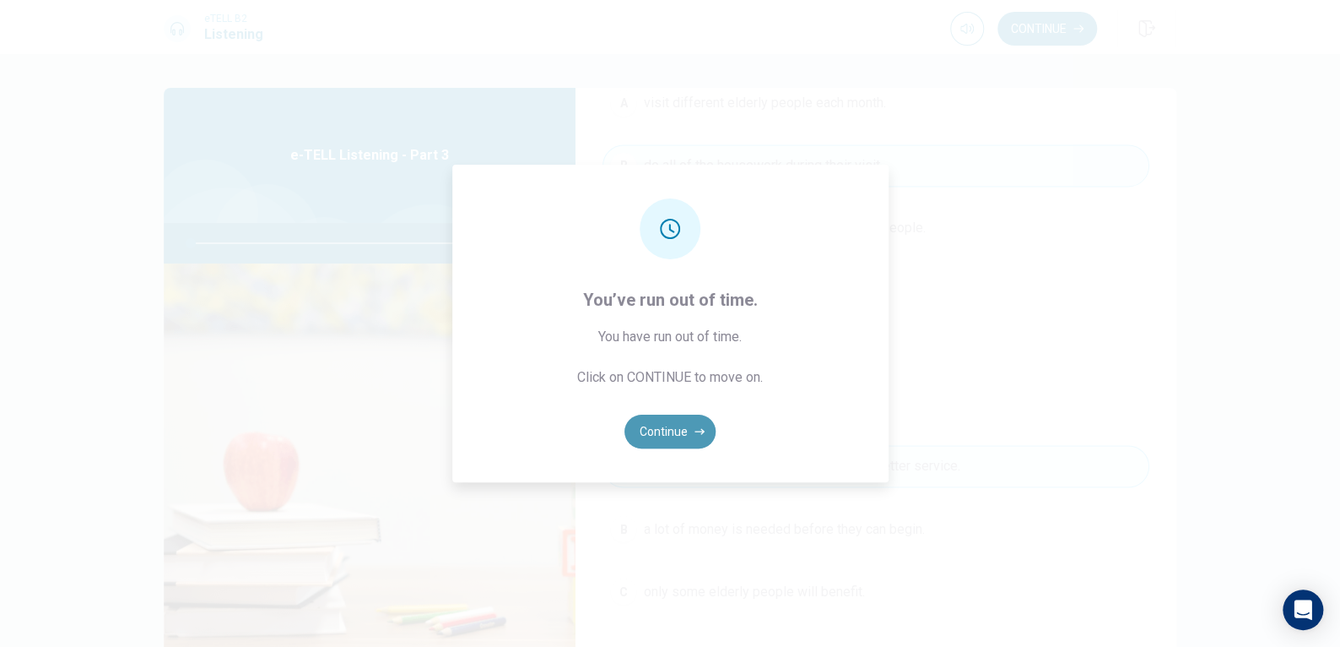
click at [683, 426] on button "Continue" at bounding box center [670, 431] width 91 height 34
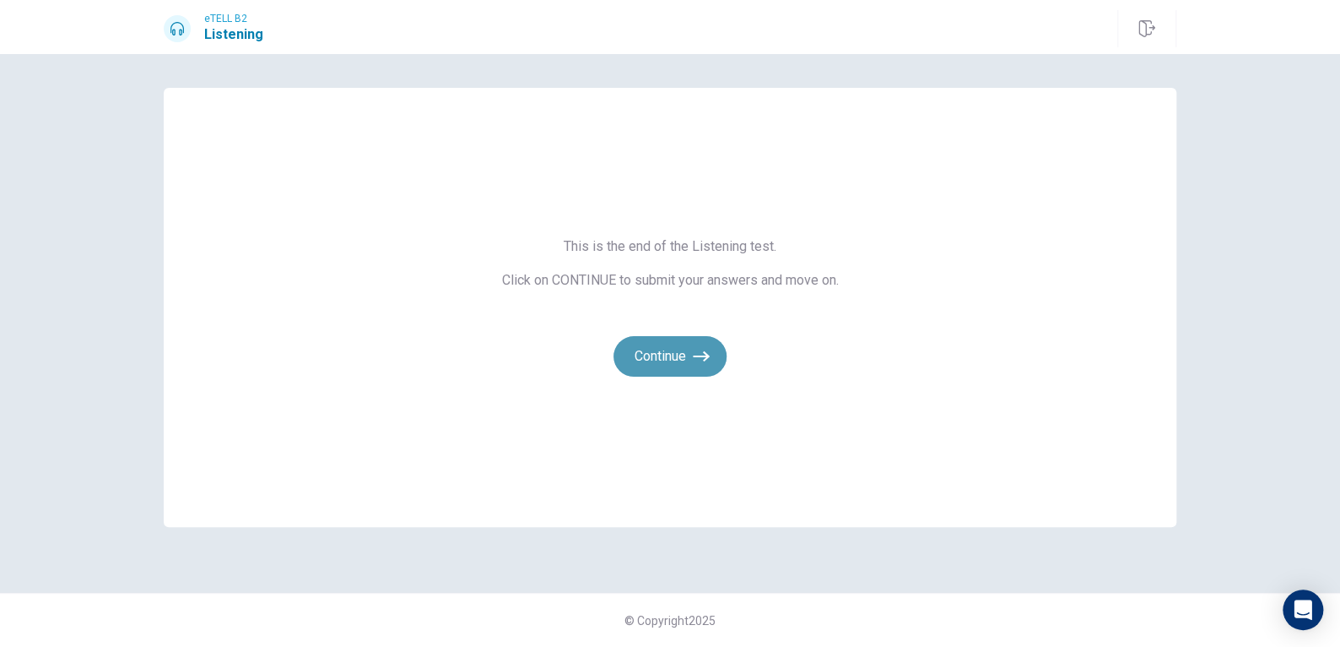
click at [682, 352] on button "Continue" at bounding box center [670, 356] width 113 height 41
